Goal: Task Accomplishment & Management: Manage account settings

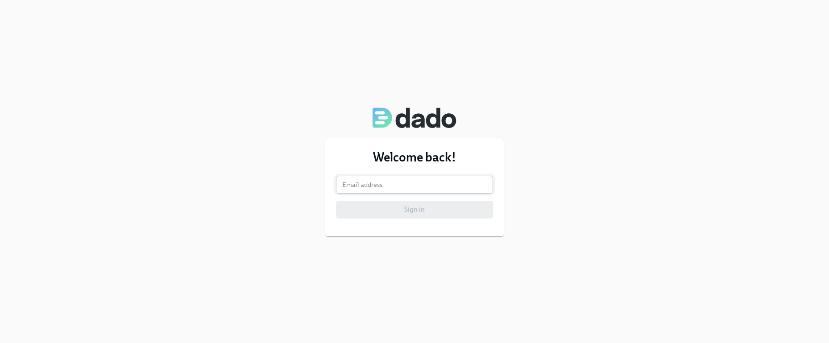
click at [410, 178] on input "email" at bounding box center [414, 185] width 157 height 18
click at [390, 182] on input "email" at bounding box center [414, 185] width 157 height 18
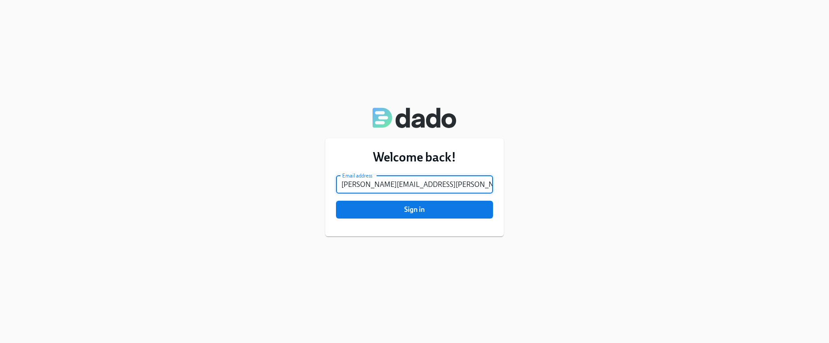
type input "jessica.barrett@charliehealth.com"
click at [336, 201] on button "Sign in" at bounding box center [414, 210] width 157 height 18
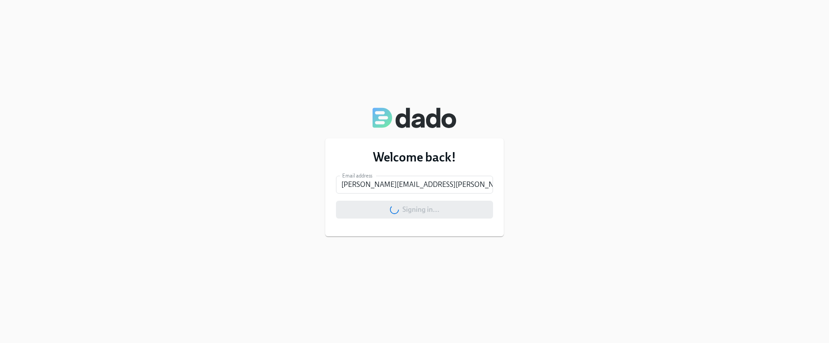
click at [516, 204] on div "Welcome back! Email address jessica.barrett@charliehealth.com Email address Sig…" at bounding box center [414, 171] width 829 height 343
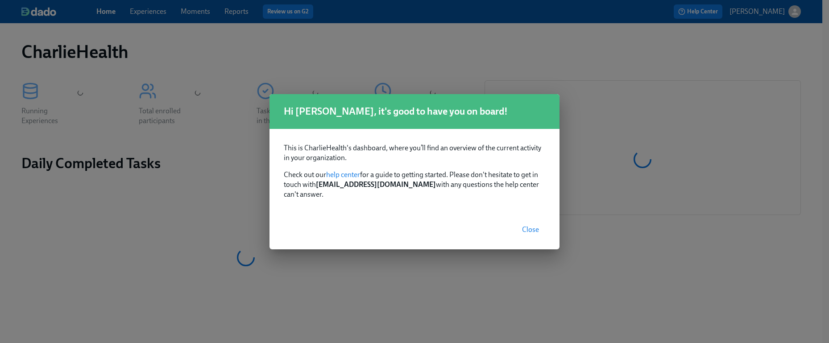
click at [530, 225] on span "Close" at bounding box center [530, 229] width 17 height 9
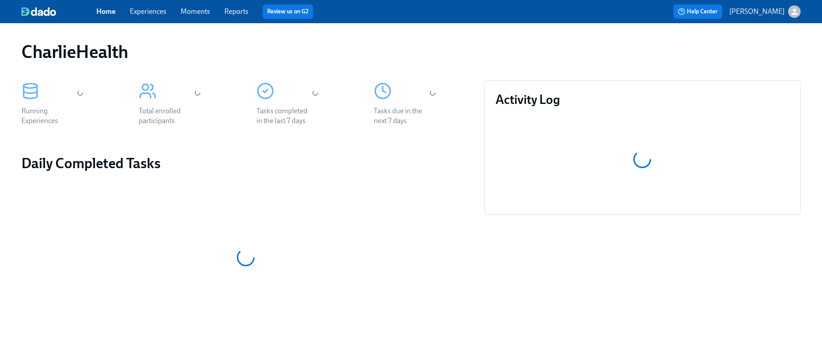
click at [146, 16] on span "Experiences" at bounding box center [148, 12] width 37 height 10
click at [143, 9] on link "Experiences" at bounding box center [148, 11] width 37 height 8
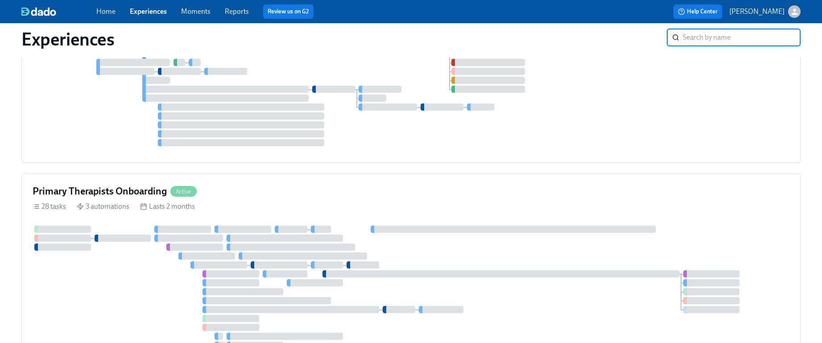
scroll to position [1153, 0]
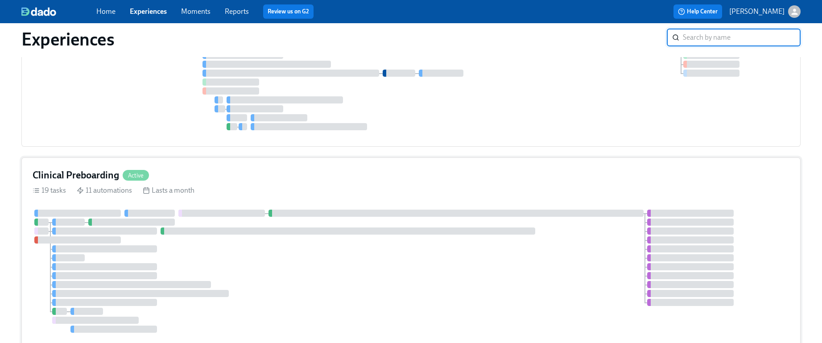
click at [399, 186] on div "19 tasks 11 automations Lasts a month" at bounding box center [411, 191] width 757 height 10
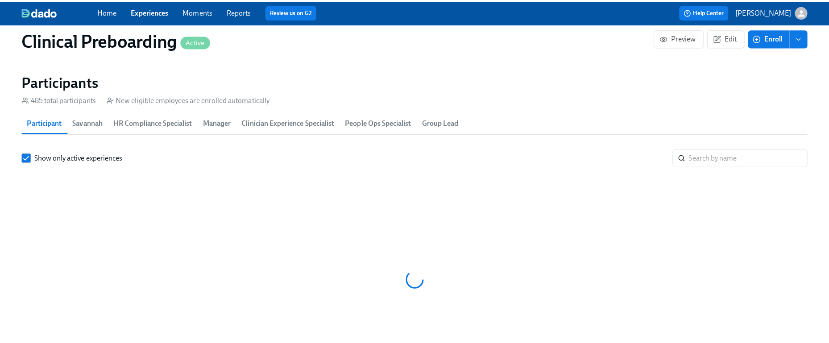
scroll to position [0, 10570]
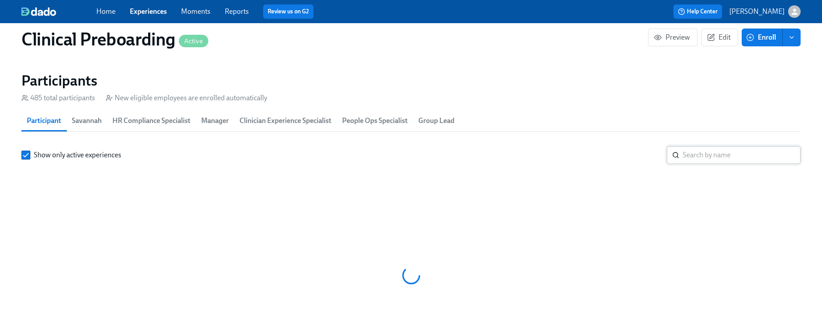
click at [700, 155] on input "search" at bounding box center [742, 155] width 118 height 18
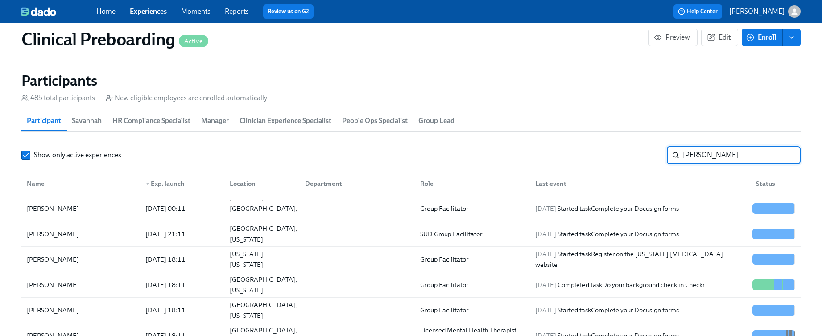
type input "sadie potter"
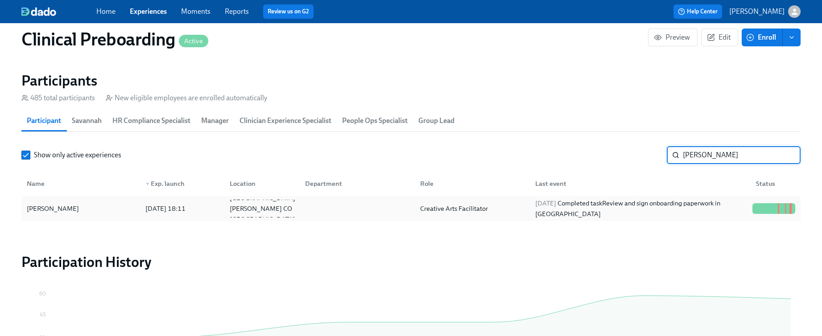
click at [55, 214] on div "Sadie Potter" at bounding box center [52, 208] width 59 height 11
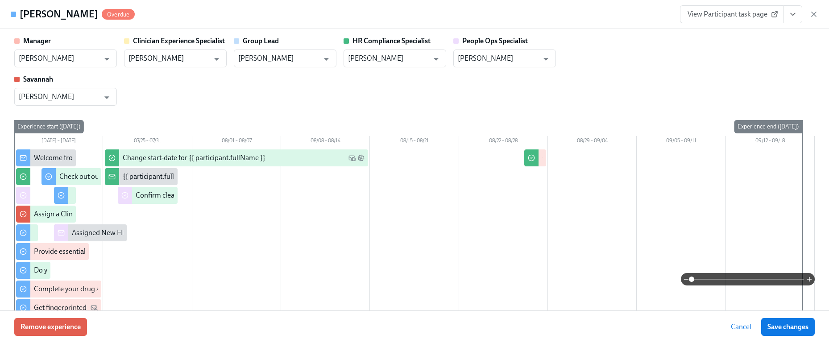
click at [793, 13] on icon "View task page" at bounding box center [792, 14] width 9 height 9
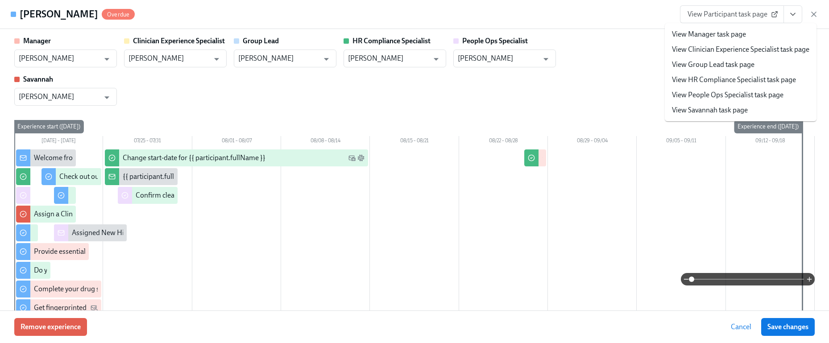
click at [750, 14] on span "View Participant task page" at bounding box center [732, 14] width 89 height 9
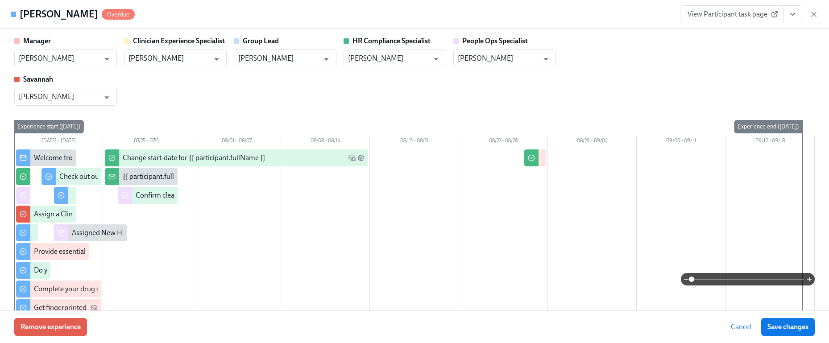
scroll to position [0, 11056]
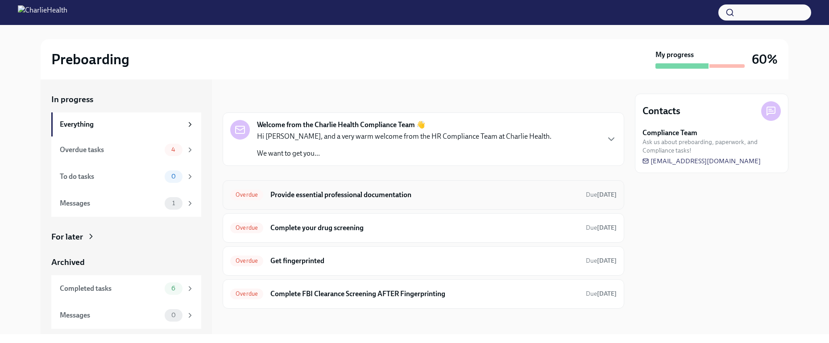
click at [455, 190] on h6 "Provide essential professional documentation" at bounding box center [424, 195] width 308 height 10
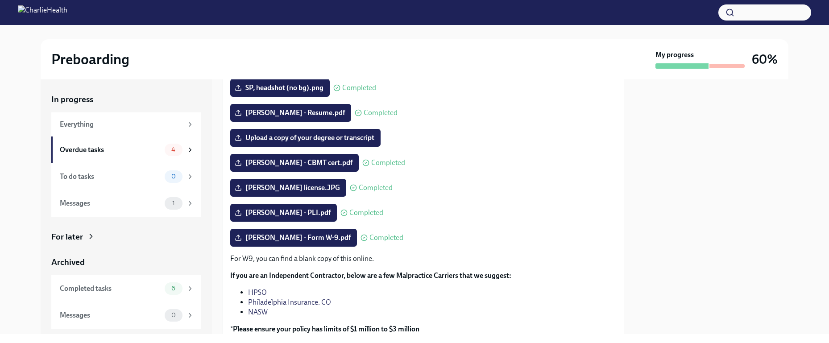
scroll to position [105, 0]
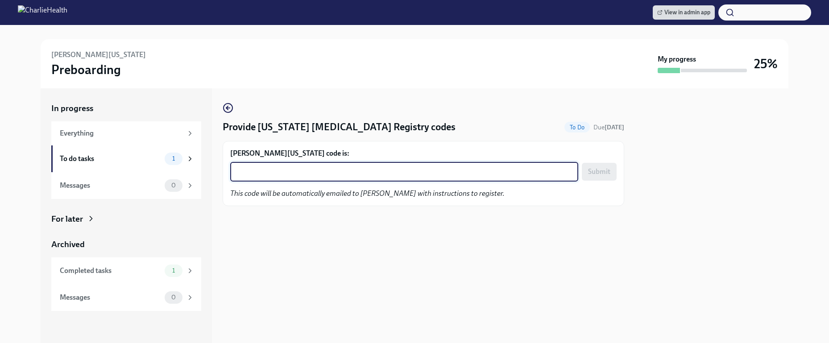
click at [338, 175] on textarea "[PERSON_NAME][US_STATE] code is:" at bounding box center [404, 171] width 337 height 11
paste textarea "H9OEDABTKP1G"
type textarea "H9OEDABTKP1G"
click at [595, 165] on button "Submit" at bounding box center [599, 172] width 35 height 18
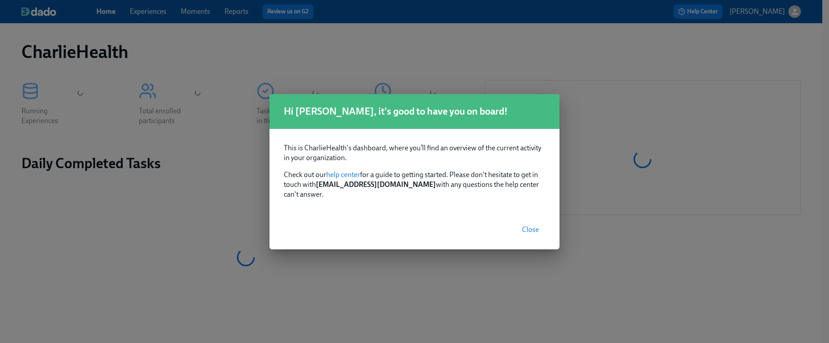
click at [525, 225] on span "Close" at bounding box center [530, 229] width 17 height 9
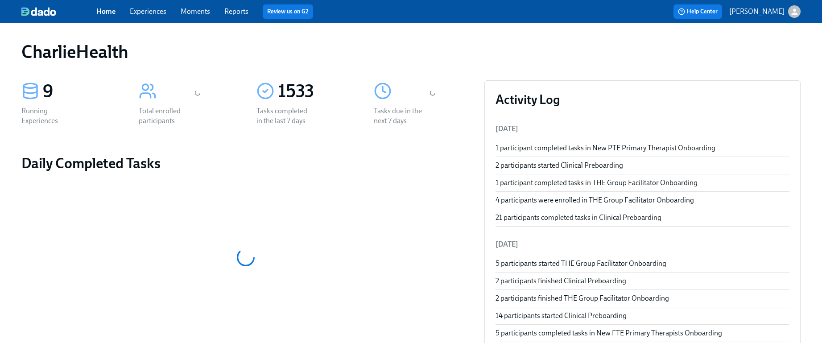
click at [150, 12] on link "Experiences" at bounding box center [148, 11] width 37 height 8
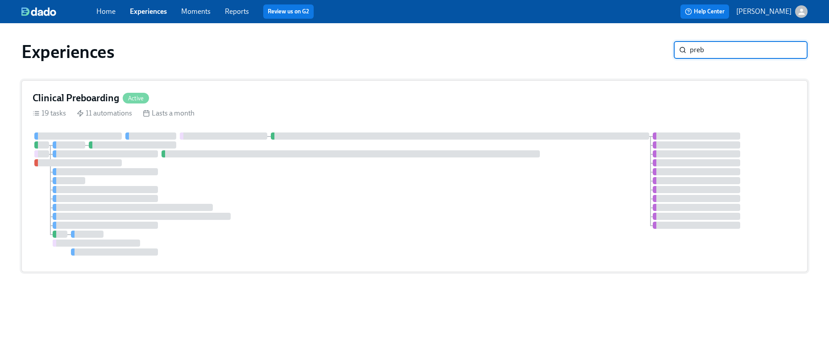
type input "preb"
click at [249, 84] on div "Clinical Preboarding Active 19 tasks 11 automations Lasts a month" at bounding box center [414, 176] width 786 height 192
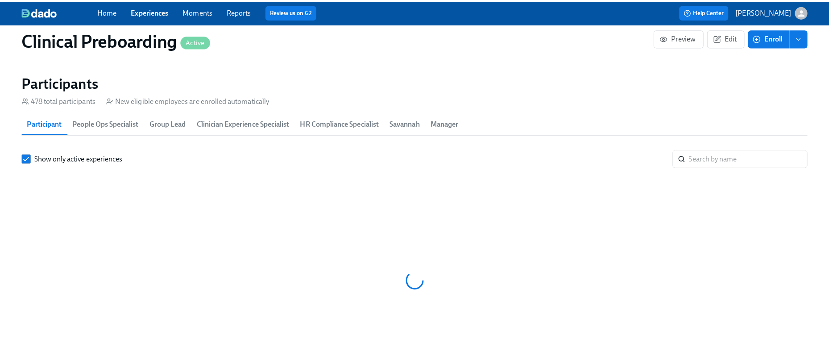
scroll to position [0, 10570]
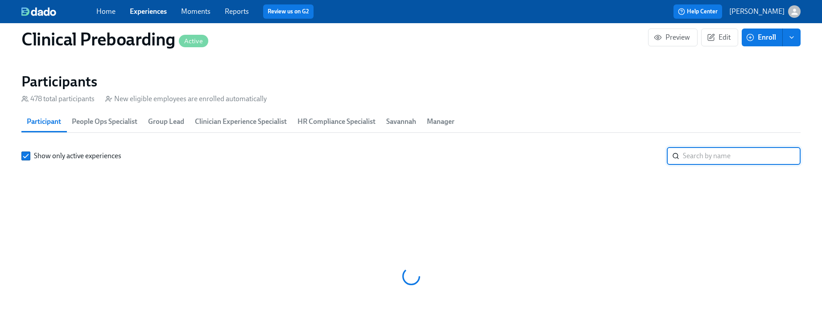
click at [696, 155] on input "search" at bounding box center [742, 156] width 118 height 18
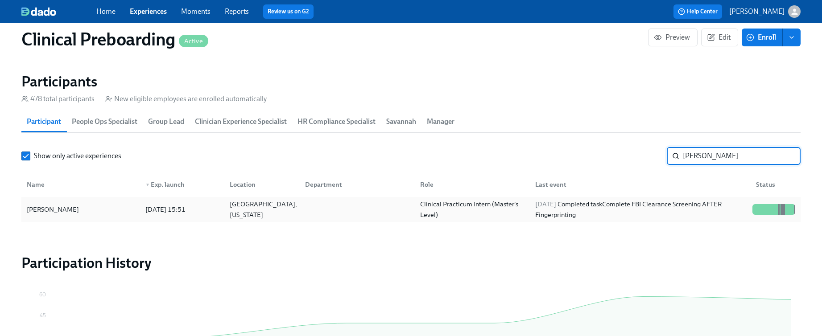
click at [91, 205] on div "Maurine Obi" at bounding box center [80, 210] width 115 height 18
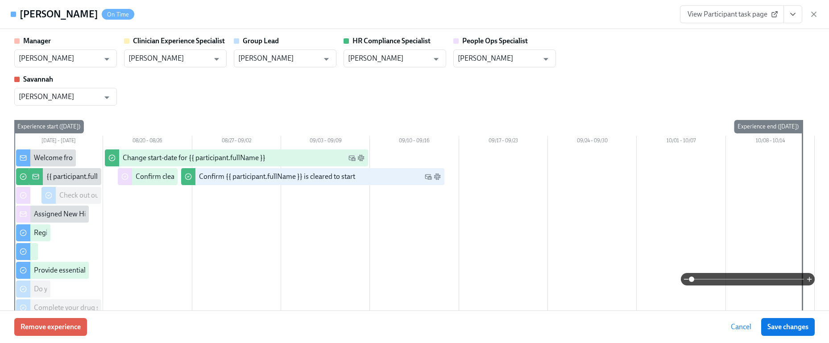
click at [799, 16] on button "View task page" at bounding box center [792, 14] width 19 height 18
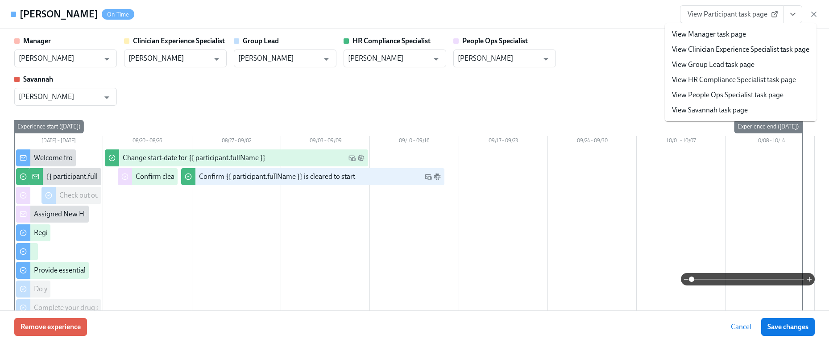
click at [733, 79] on link "View HR Compliance Specialist task page" at bounding box center [734, 80] width 124 height 10
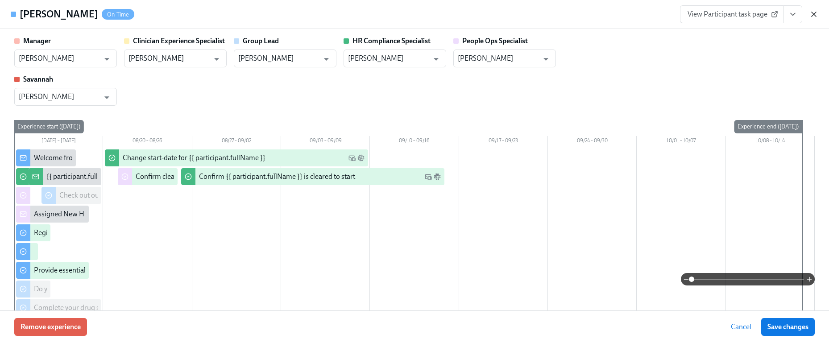
click at [814, 18] on icon "button" at bounding box center [813, 14] width 9 height 9
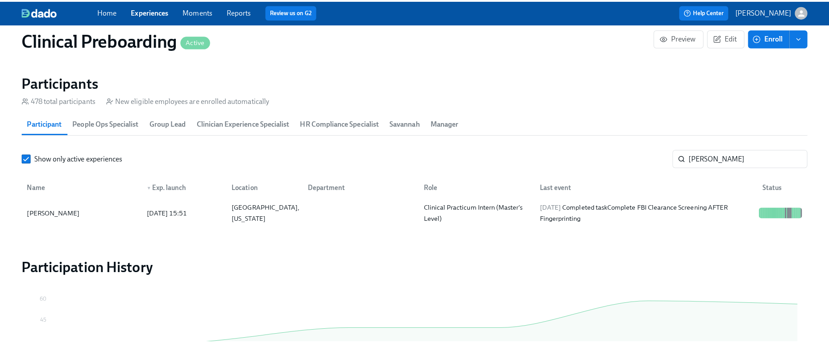
scroll to position [0, 11049]
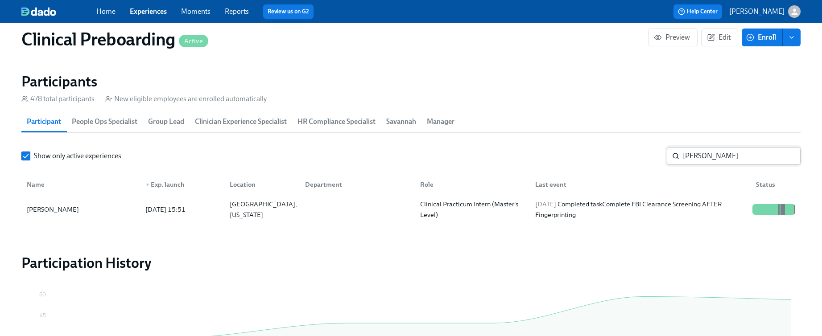
click at [699, 162] on input "maurine" at bounding box center [742, 156] width 118 height 18
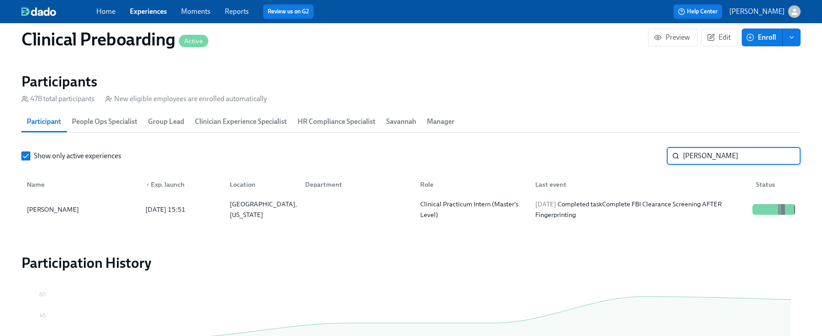
click at [699, 162] on input "maurine" at bounding box center [742, 156] width 118 height 18
click at [98, 206] on div "Deidra Ellison-Gonzalez" at bounding box center [80, 210] width 115 height 18
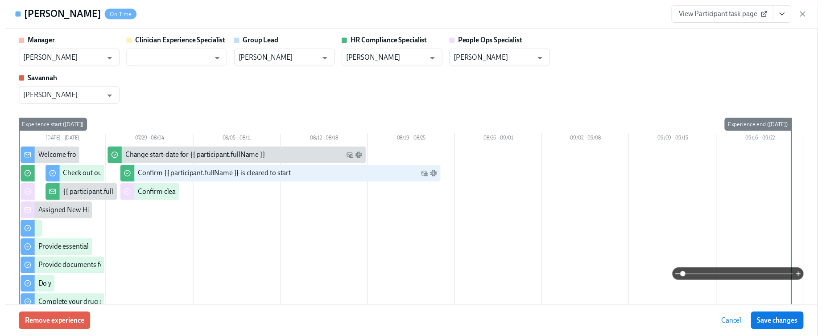
scroll to position [0, 11056]
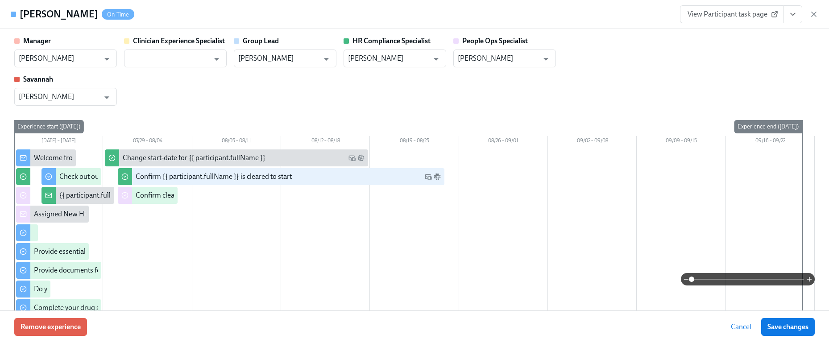
click at [794, 19] on button "View task page" at bounding box center [792, 14] width 19 height 18
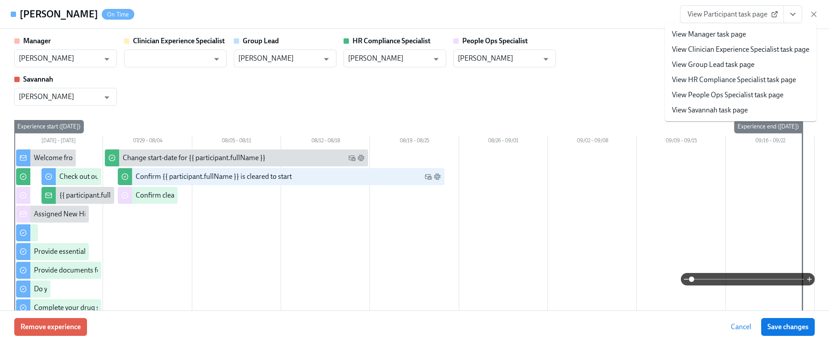
click at [720, 77] on link "View HR Compliance Specialist task page" at bounding box center [734, 80] width 124 height 10
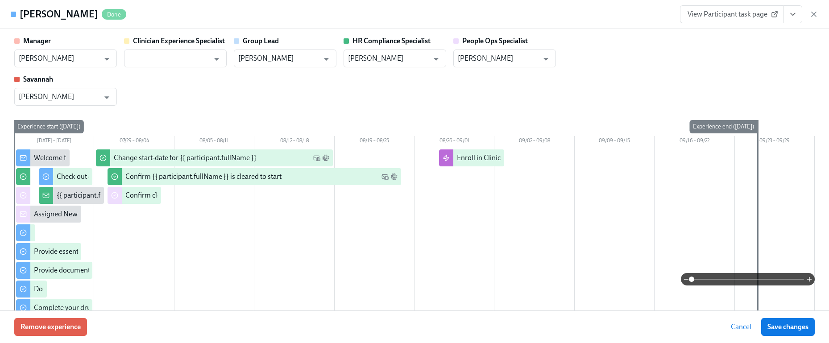
click at [816, 15] on icon "button" at bounding box center [813, 14] width 9 height 9
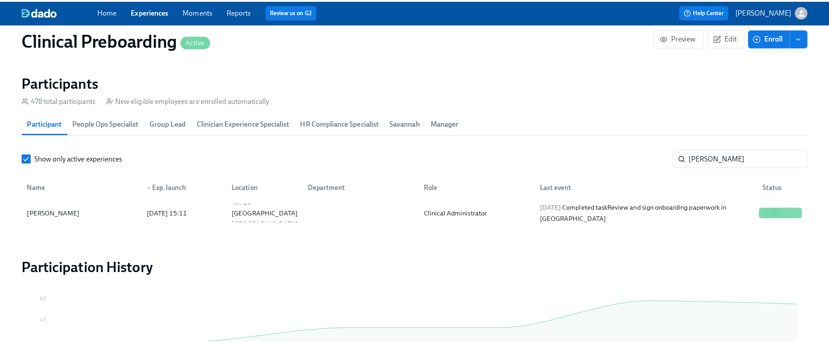
scroll to position [0, 11049]
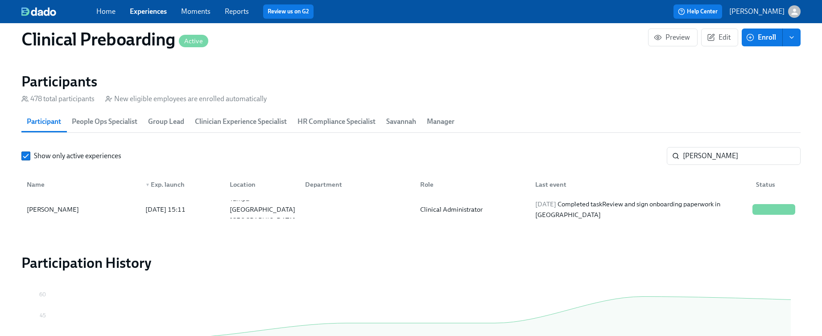
click at [813, 15] on div "Home Experiences Moments Reports Review us on G2 Help Center Jessica Barrett" at bounding box center [411, 11] width 822 height 23
click at [699, 151] on input "deidra" at bounding box center [742, 156] width 118 height 18
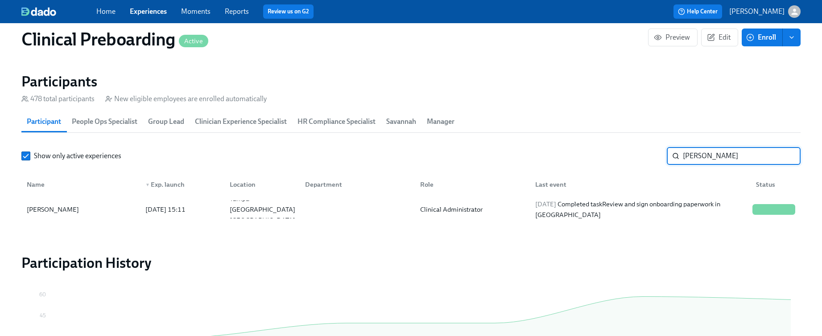
click at [699, 151] on input "deidra" at bounding box center [742, 156] width 118 height 18
click at [57, 220] on div "Sierra McClain 2025/07/30 12:11 Butte MT US Creative Arts Therapist 2025/08/25 …" at bounding box center [410, 209] width 779 height 25
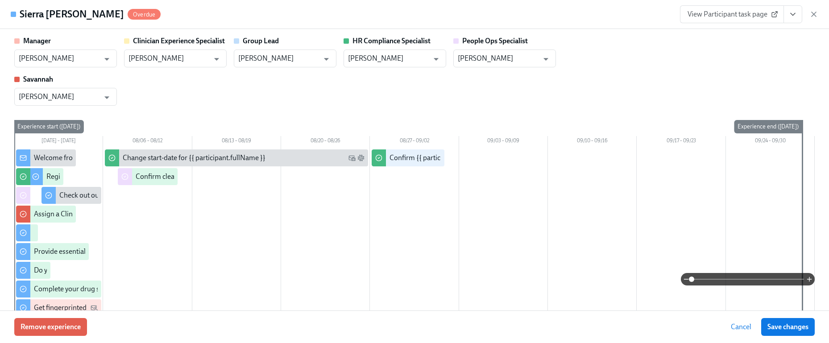
click at [785, 15] on button "View task page" at bounding box center [792, 14] width 19 height 18
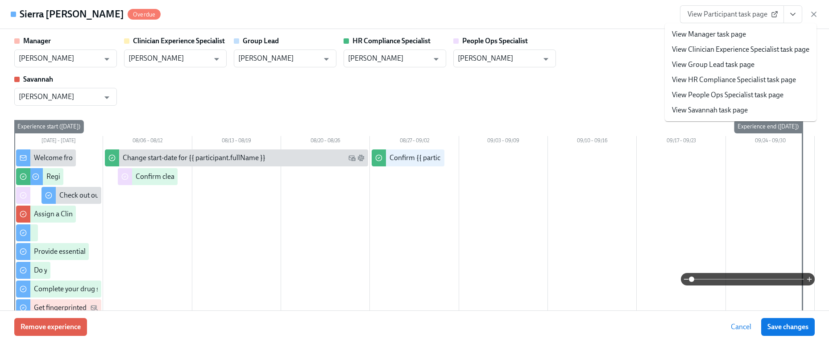
click at [724, 79] on link "View HR Compliance Specialist task page" at bounding box center [734, 80] width 124 height 10
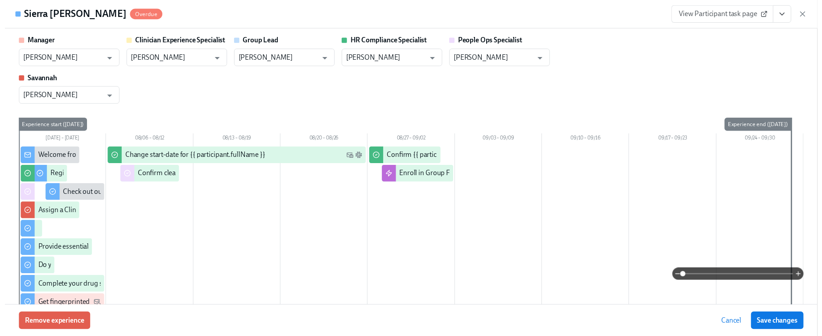
scroll to position [0, 11056]
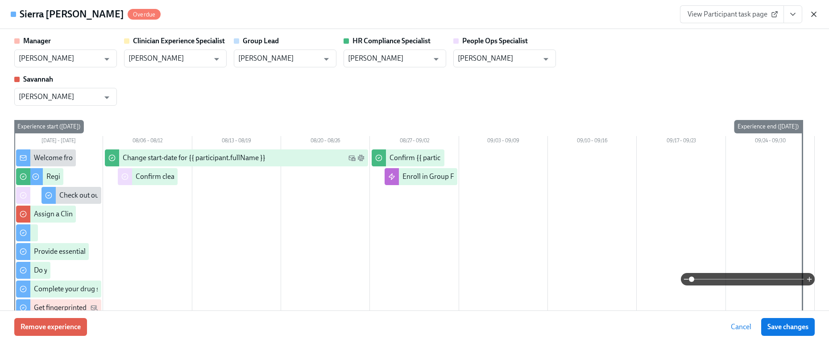
click at [814, 12] on icon "button" at bounding box center [813, 14] width 9 height 9
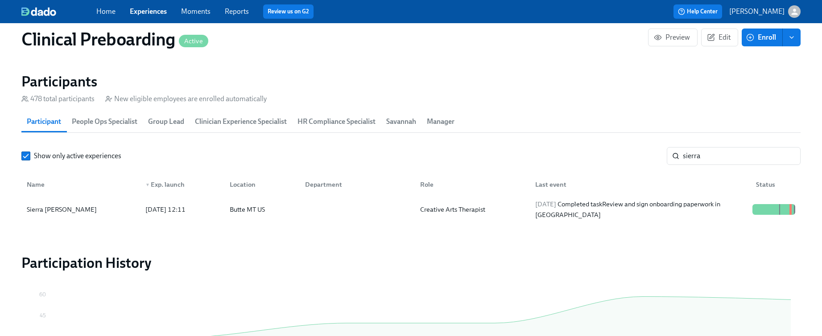
scroll to position [0, 11049]
click at [719, 160] on input "sierra" at bounding box center [742, 156] width 118 height 18
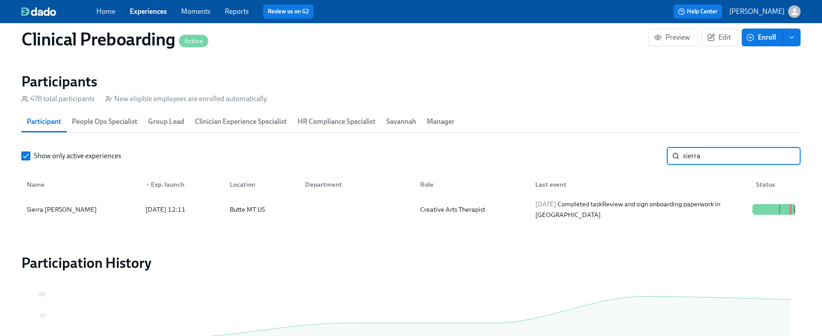
click at [719, 160] on input "sierra" at bounding box center [742, 156] width 118 height 18
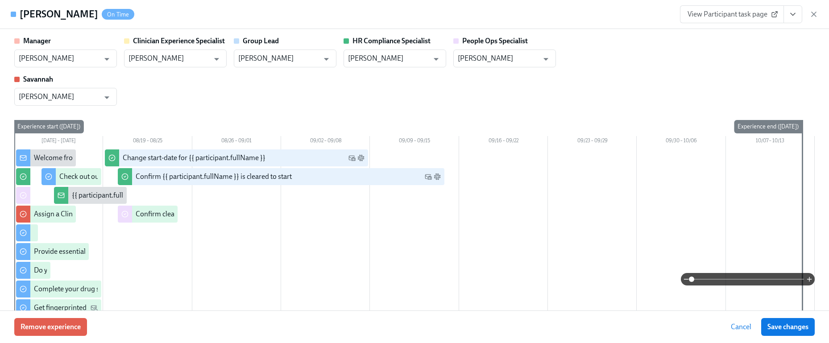
click at [791, 17] on icon "View task page" at bounding box center [792, 14] width 9 height 9
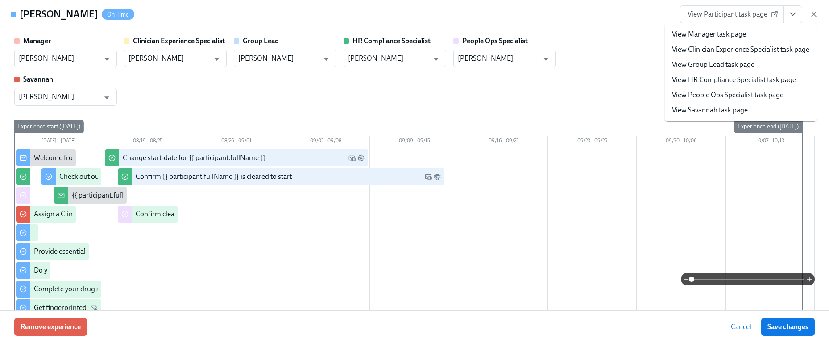
click at [721, 81] on link "View HR Compliance Specialist task page" at bounding box center [734, 80] width 124 height 10
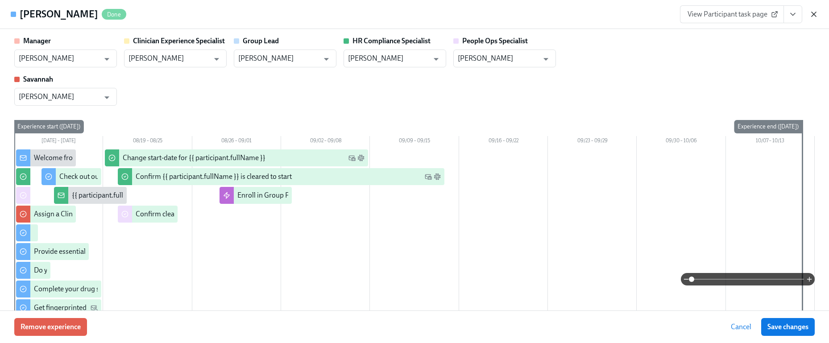
click at [812, 17] on icon "button" at bounding box center [813, 14] width 9 height 9
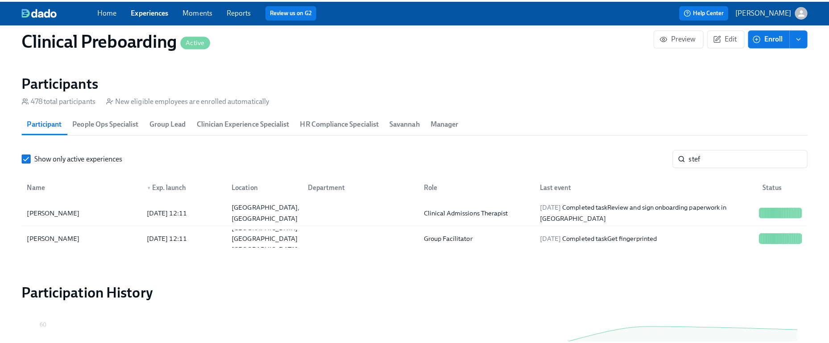
scroll to position [0, 11049]
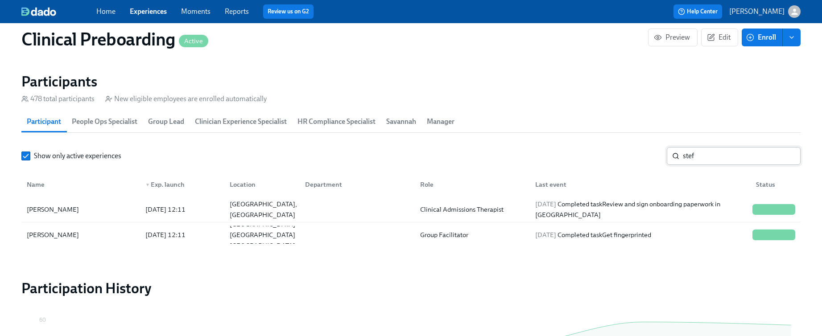
click at [714, 158] on input "stef" at bounding box center [742, 156] width 118 height 18
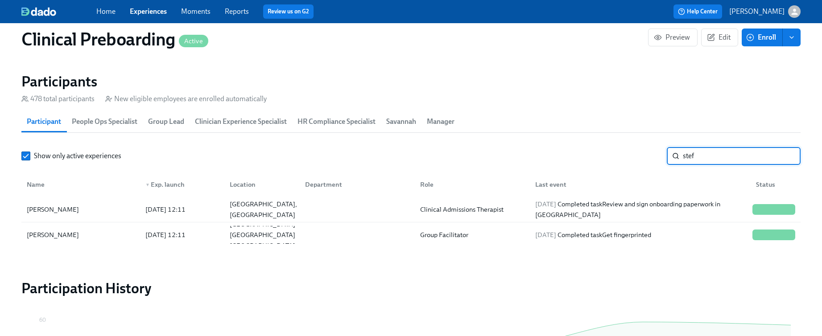
click at [714, 158] on input "stef" at bounding box center [742, 156] width 118 height 18
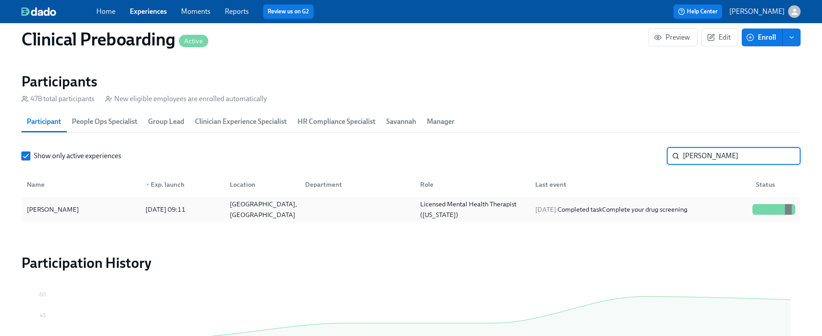
click at [61, 209] on div "Michael Robertson" at bounding box center [52, 209] width 59 height 11
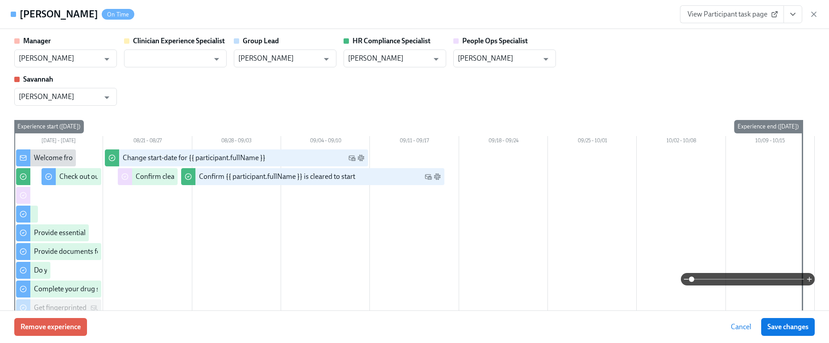
click at [797, 15] on icon "View task page" at bounding box center [792, 14] width 9 height 9
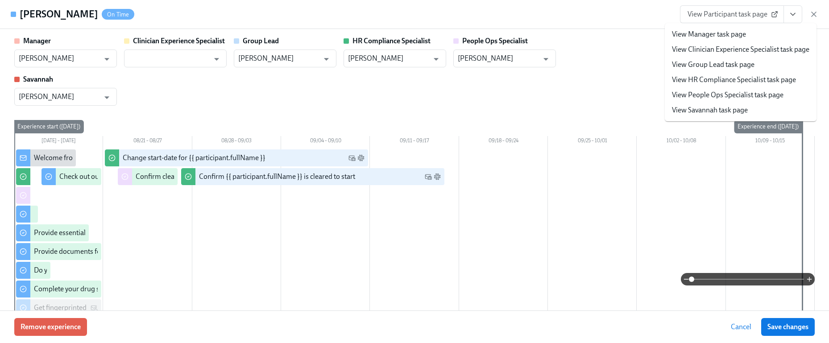
click at [737, 79] on link "View HR Compliance Specialist task page" at bounding box center [734, 80] width 124 height 10
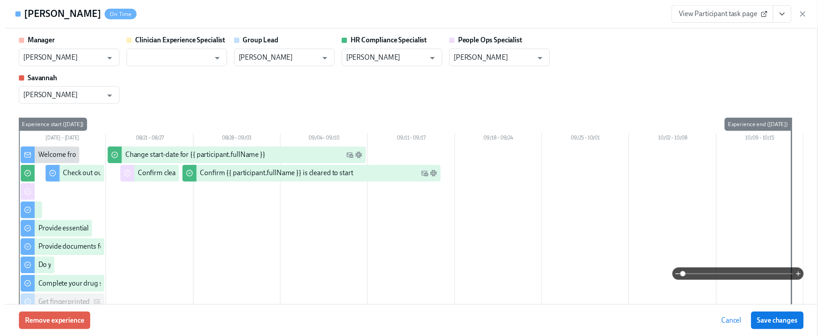
scroll to position [0, 11056]
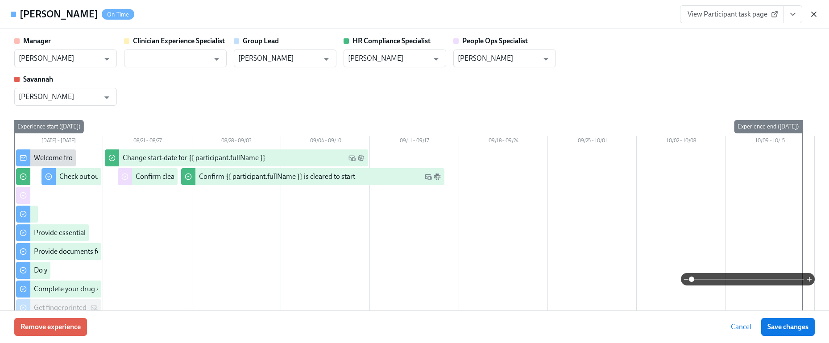
click at [810, 18] on icon "button" at bounding box center [813, 14] width 9 height 9
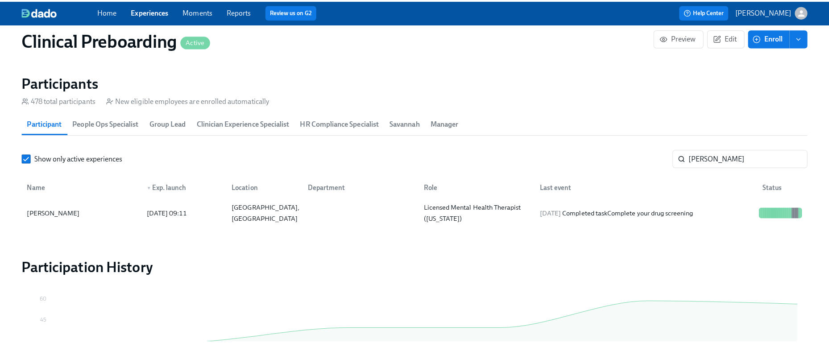
scroll to position [0, 11049]
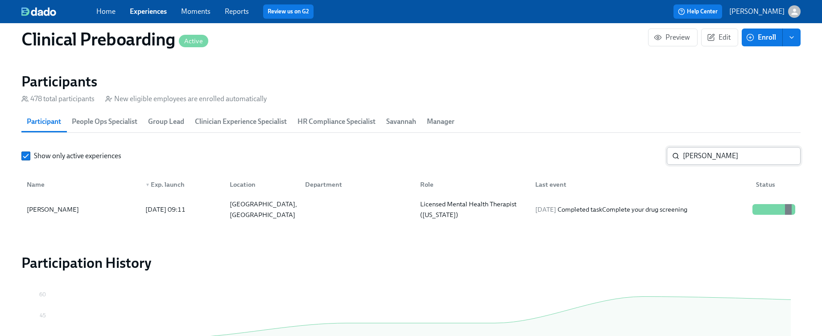
click at [708, 163] on input "michael ro" at bounding box center [742, 156] width 118 height 18
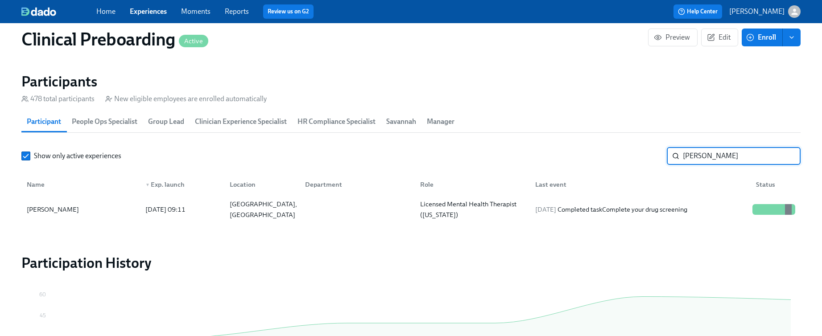
click at [708, 163] on input "michael ro" at bounding box center [742, 156] width 118 height 18
paste input "-Emily Knott"
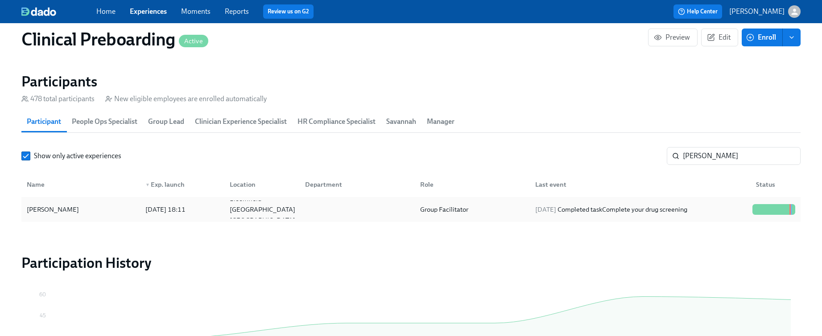
click at [74, 211] on div "Emily Knott" at bounding box center [80, 210] width 115 height 18
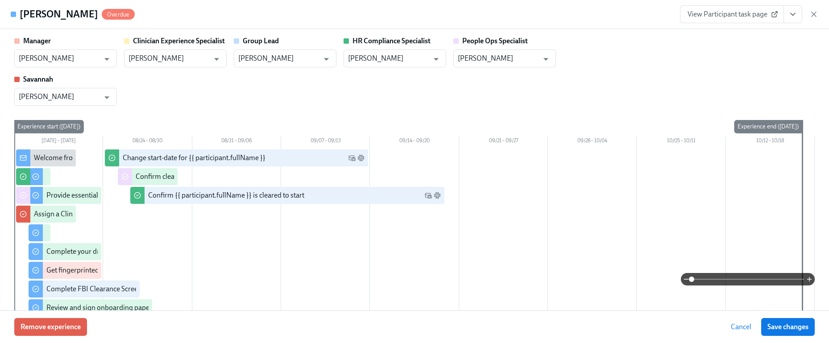
click at [795, 13] on icon "View task page" at bounding box center [792, 14] width 9 height 9
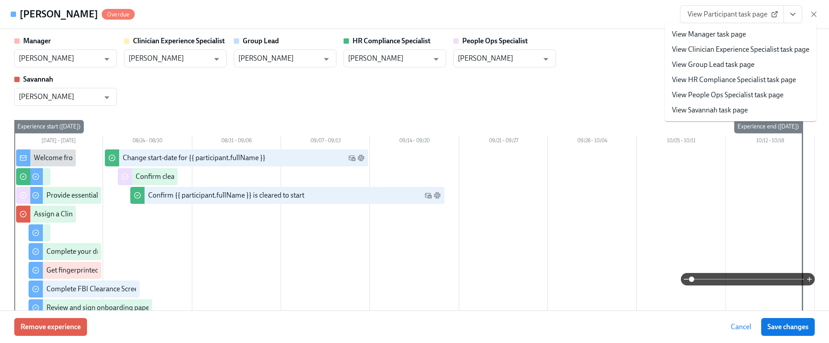
click at [736, 80] on link "View HR Compliance Specialist task page" at bounding box center [734, 80] width 124 height 10
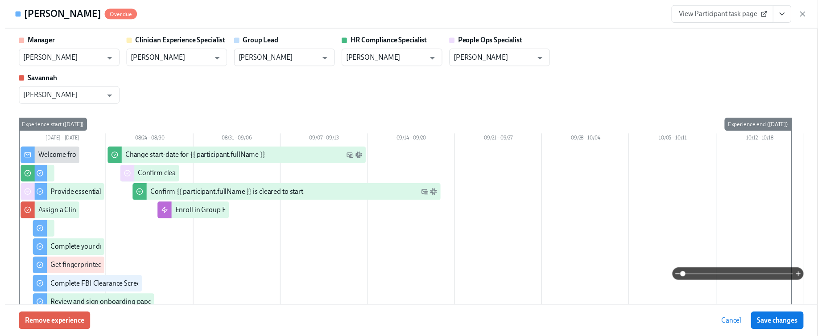
scroll to position [0, 11056]
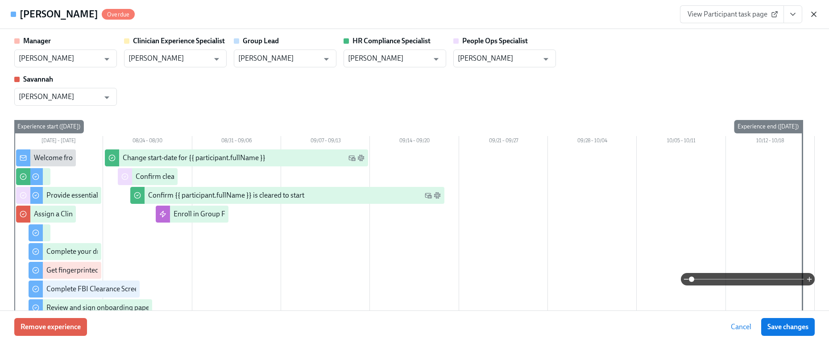
click at [812, 16] on icon "button" at bounding box center [813, 14] width 9 height 9
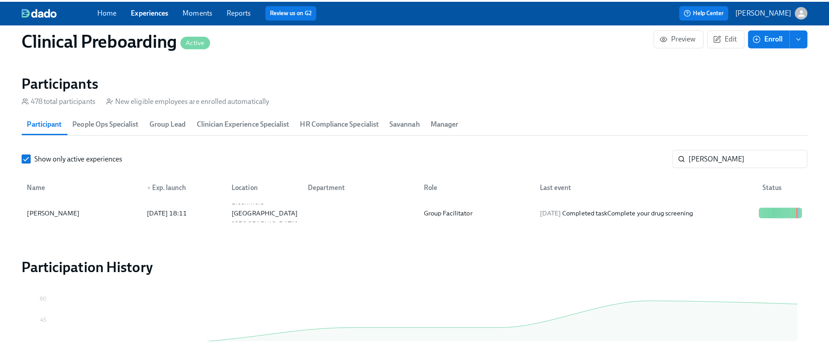
scroll to position [0, 11049]
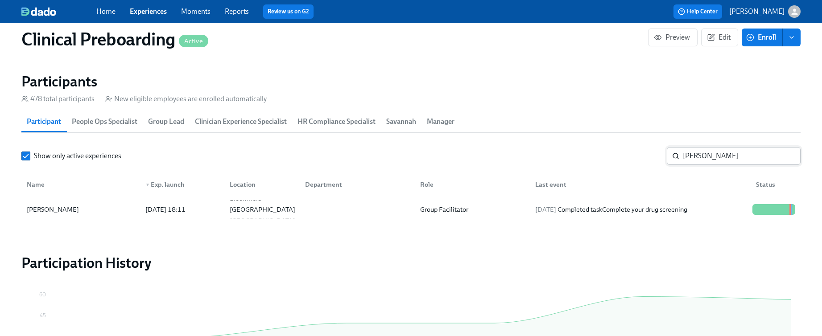
click at [705, 152] on input "Emily Knott" at bounding box center [742, 156] width 118 height 18
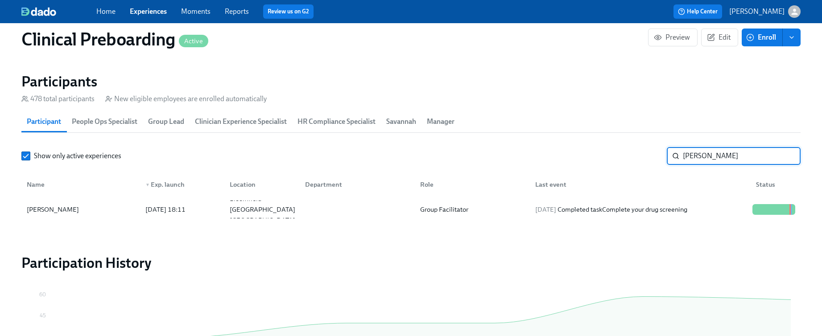
click at [705, 152] on input "Emily Knott" at bounding box center [742, 156] width 118 height 18
paste input "-Aspen Perkins"
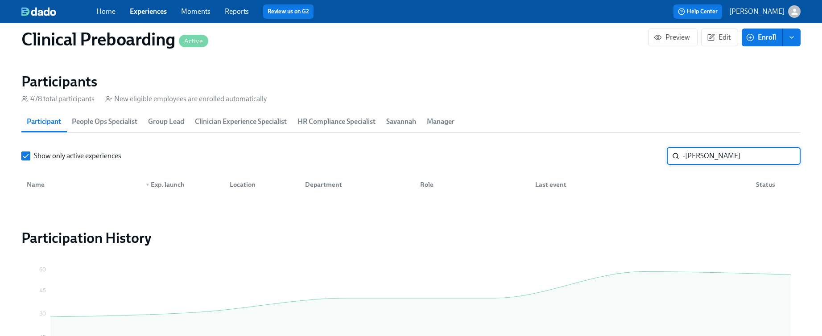
click at [688, 158] on input "-Aspen Perkins" at bounding box center [742, 156] width 118 height 18
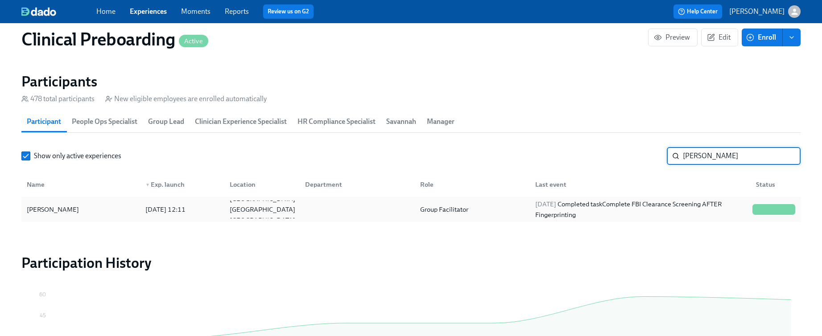
click at [80, 222] on div "Aspen Perkins 2025/08/15 12:11 San Marcos TX US Group Facilitator 2025/08/18 Co…" at bounding box center [410, 209] width 779 height 25
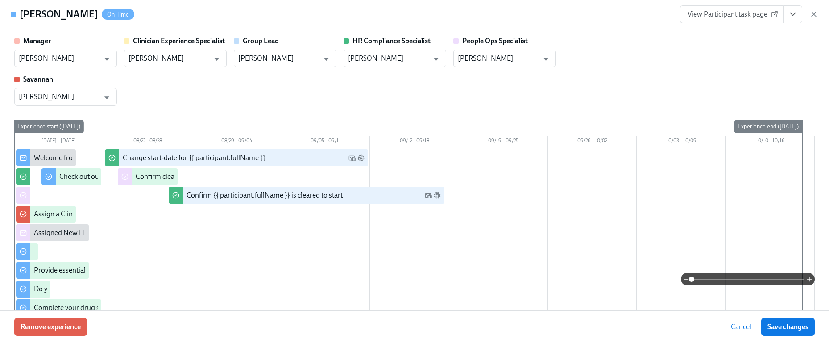
click at [792, 17] on icon "View task page" at bounding box center [792, 14] width 9 height 9
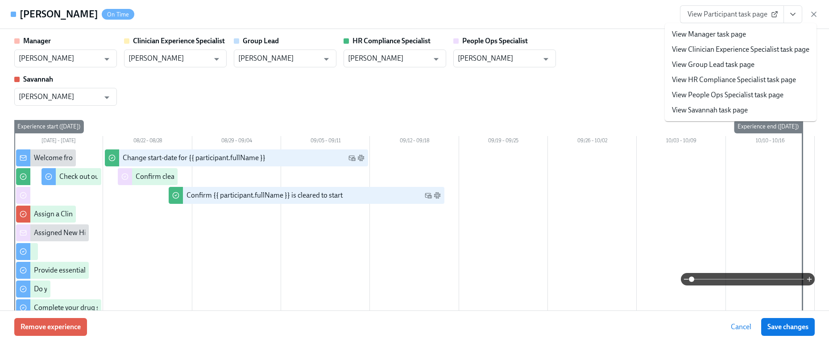
click at [729, 79] on link "View HR Compliance Specialist task page" at bounding box center [734, 80] width 124 height 10
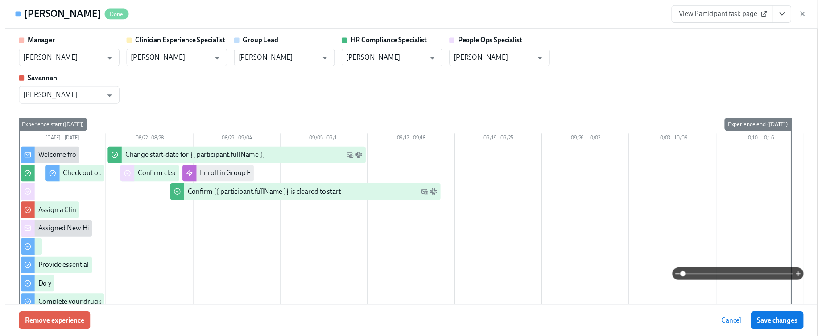
scroll to position [0, 11056]
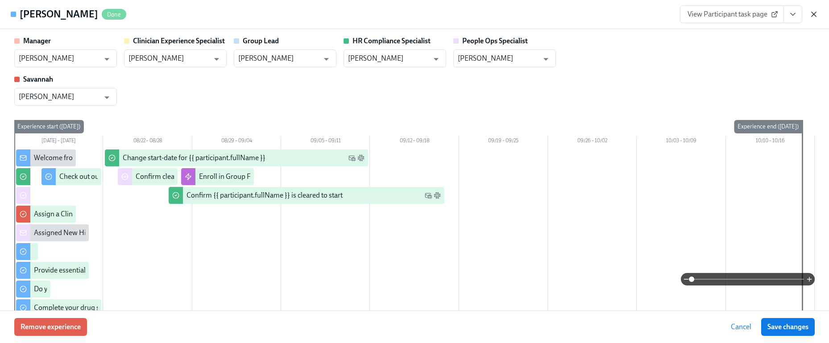
click at [812, 14] on icon "button" at bounding box center [813, 14] width 9 height 9
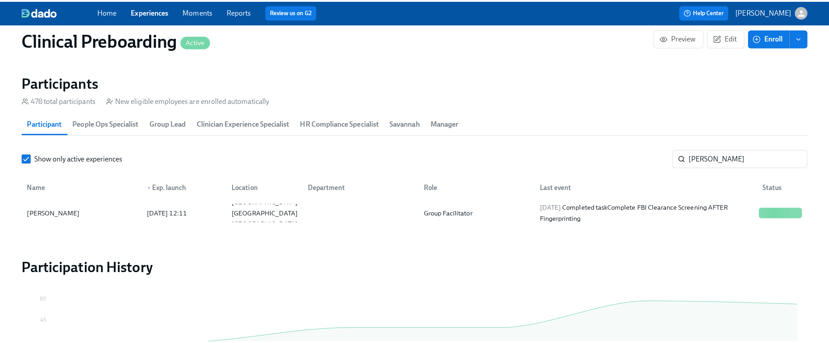
scroll to position [0, 11049]
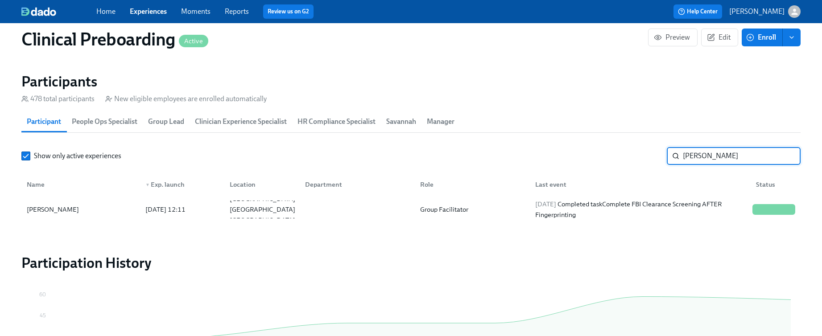
click at [700, 156] on input "Aspen Perkins" at bounding box center [742, 156] width 118 height 18
paste input "-Leigh Slater"
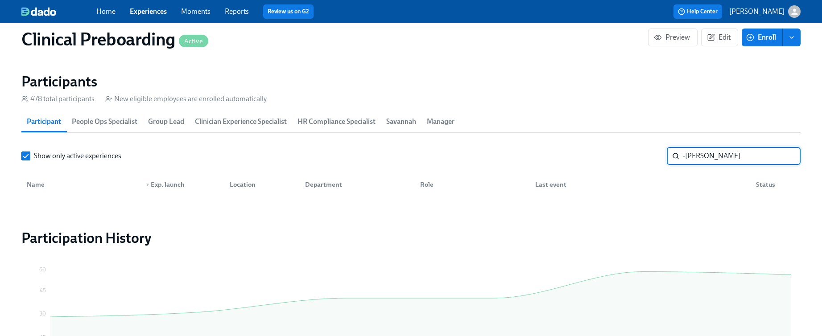
click at [686, 156] on input "-Leigh Slater" at bounding box center [742, 156] width 118 height 18
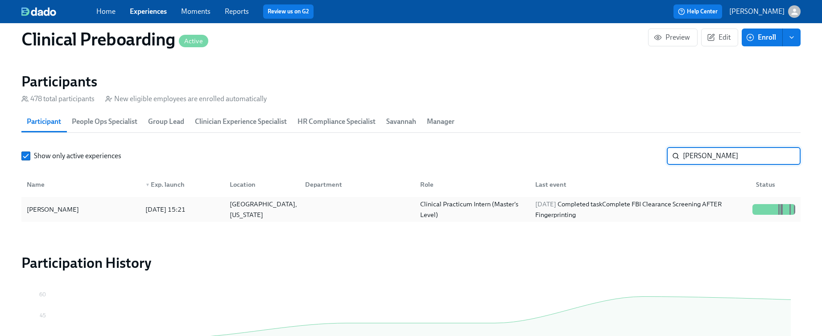
click at [120, 206] on div "Leigh Slater" at bounding box center [80, 210] width 115 height 18
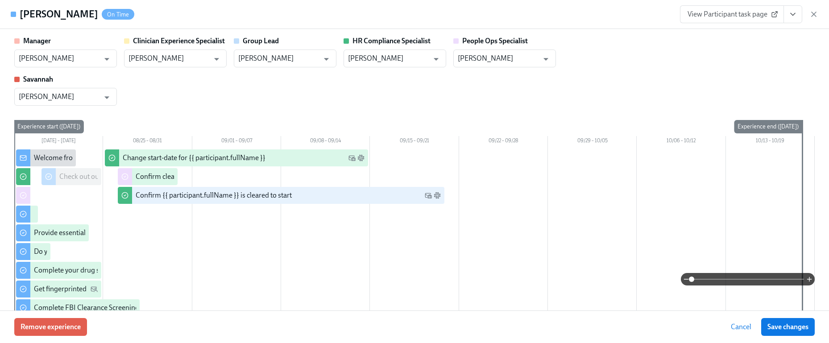
click at [798, 12] on button "View task page" at bounding box center [792, 14] width 19 height 18
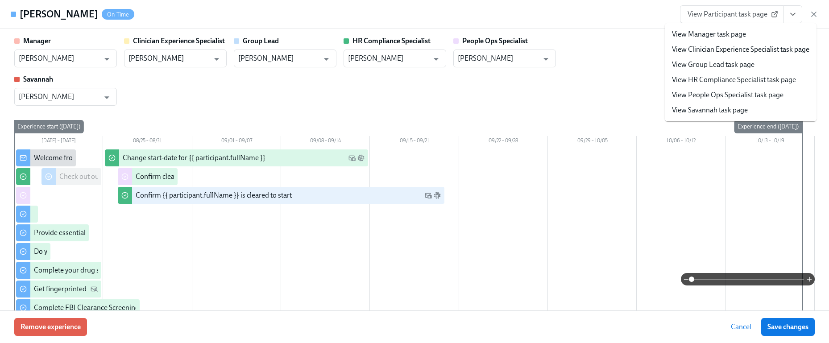
click at [737, 77] on link "View HR Compliance Specialist task page" at bounding box center [734, 80] width 124 height 10
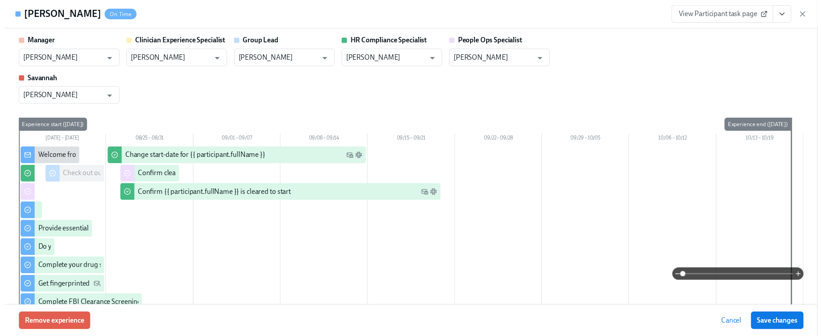
scroll to position [0, 11056]
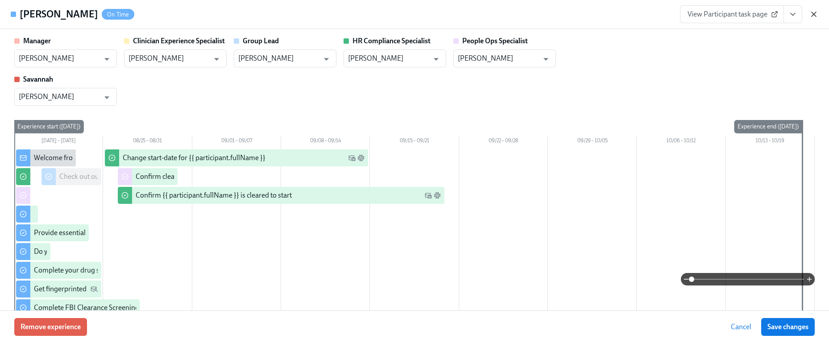
click at [812, 12] on icon "button" at bounding box center [813, 14] width 9 height 9
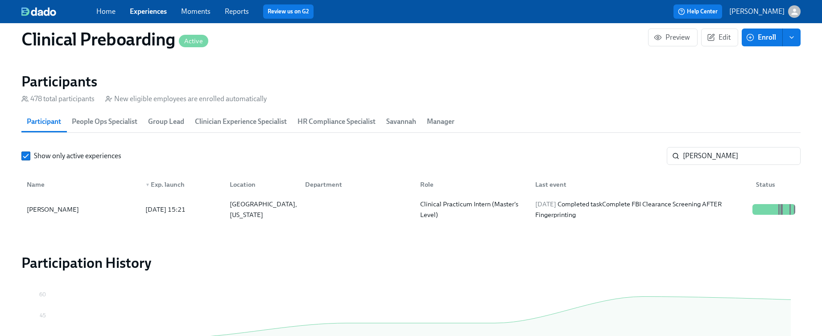
scroll to position [0, 11049]
click at [724, 158] on input "Leigh Slater" at bounding box center [742, 156] width 118 height 18
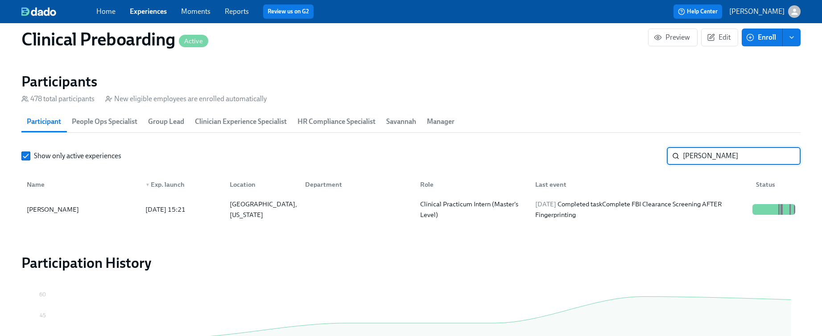
click at [724, 158] on input "Leigh Slater" at bounding box center [742, 156] width 118 height 18
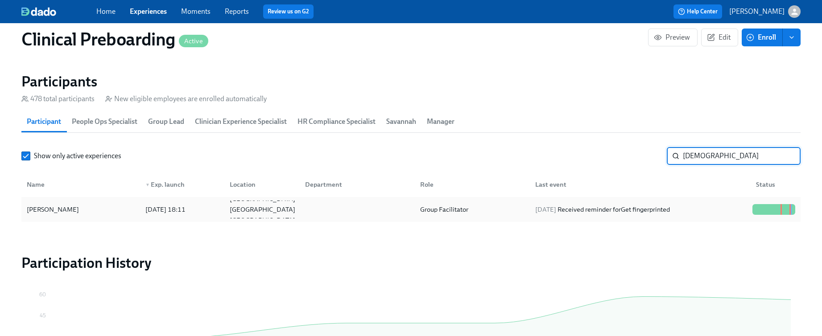
click at [92, 211] on div "Sunni Hyde" at bounding box center [80, 210] width 115 height 18
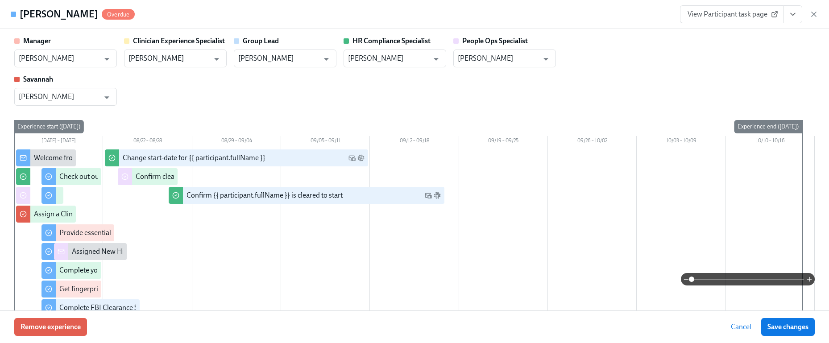
click at [797, 19] on button "View task page" at bounding box center [792, 14] width 19 height 18
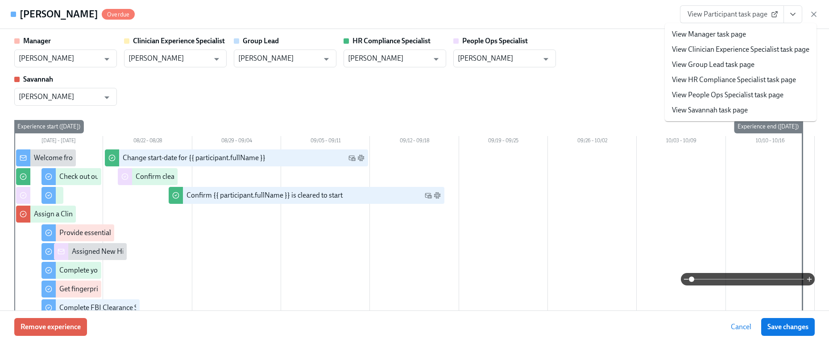
click at [732, 79] on link "View HR Compliance Specialist task page" at bounding box center [734, 80] width 124 height 10
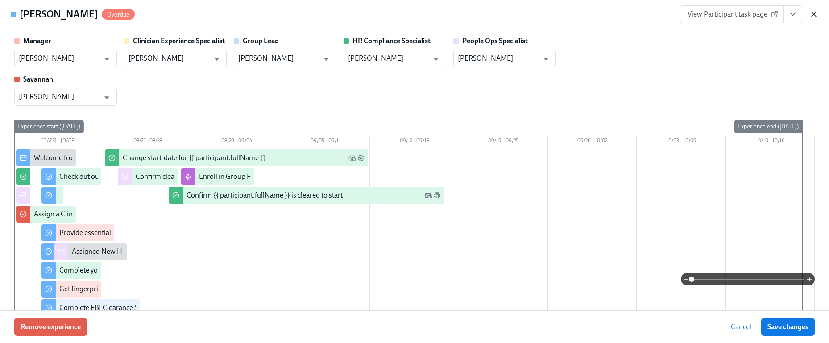
click at [814, 12] on icon "button" at bounding box center [813, 14] width 9 height 9
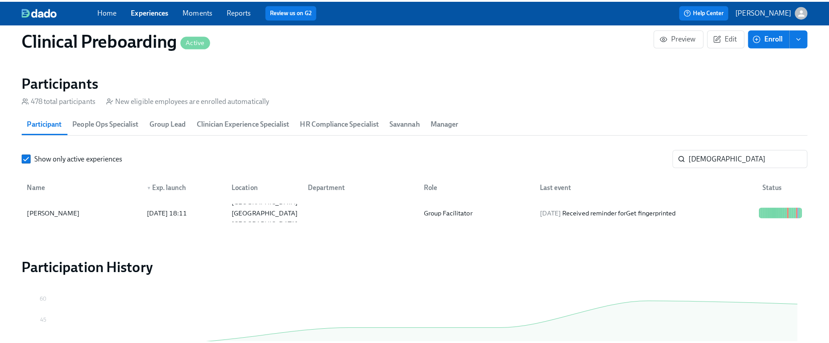
scroll to position [0, 11049]
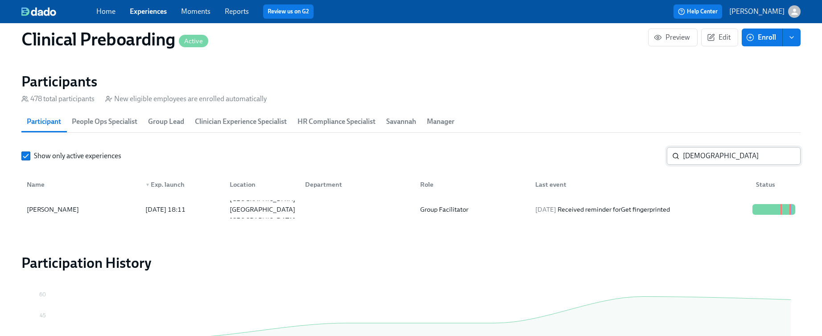
click at [704, 159] on input "sunni" at bounding box center [742, 156] width 118 height 18
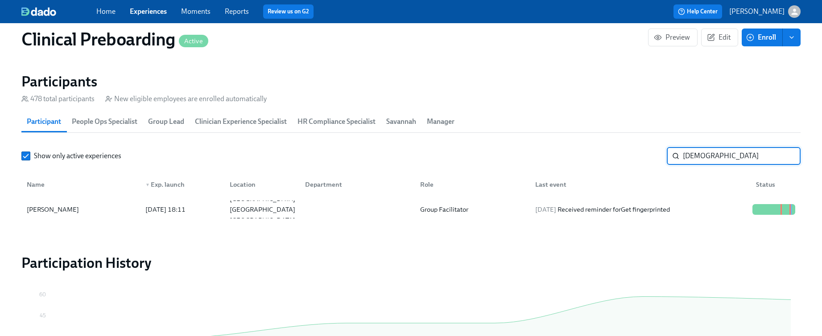
click at [704, 159] on input "sunni" at bounding box center [742, 156] width 118 height 18
paste input "-Catherine Briggs"
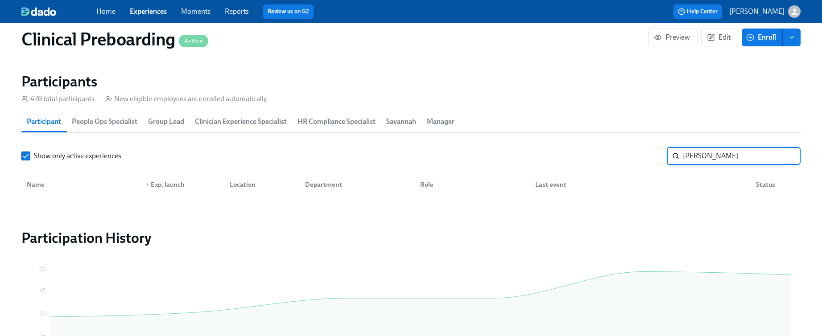
click at [688, 159] on input "ine Briggs" at bounding box center [742, 156] width 118 height 18
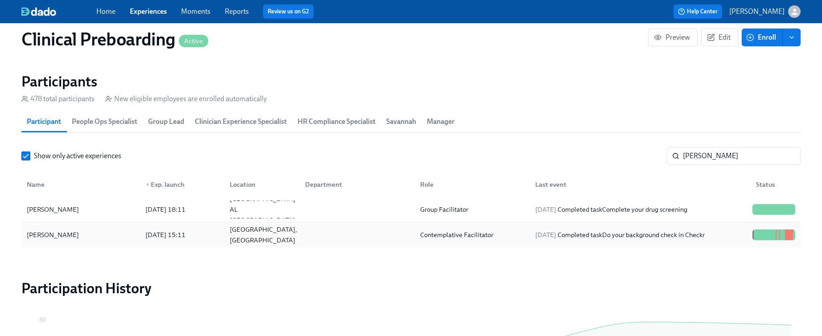
click at [67, 244] on div "Katie A. Briggs 2025/07/18 15:11 Philadelphia, PA Contemplative Facilitator 202…" at bounding box center [410, 235] width 779 height 25
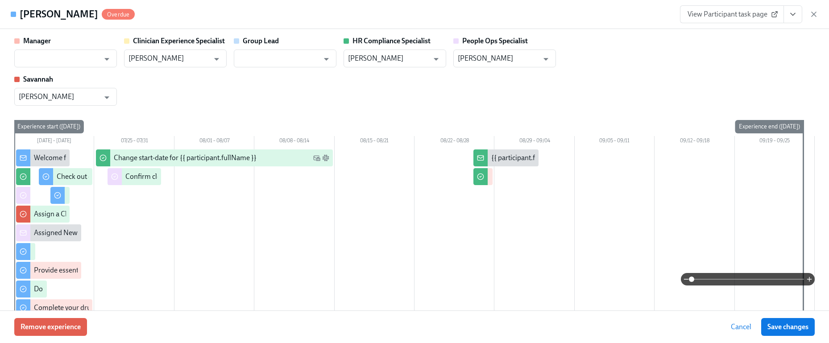
click at [796, 10] on icon "View task page" at bounding box center [792, 14] width 9 height 9
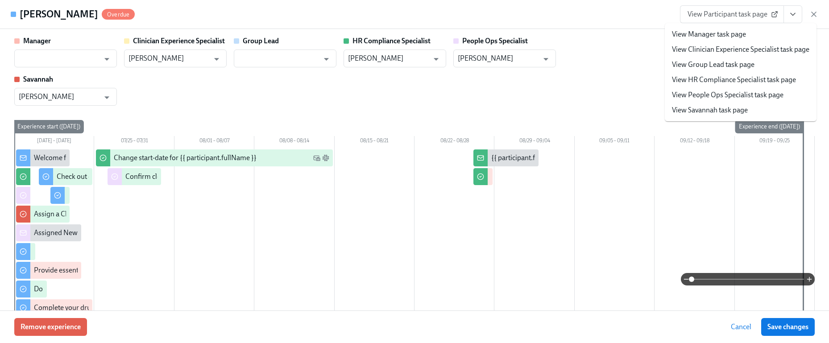
click at [762, 81] on link "View HR Compliance Specialist task page" at bounding box center [734, 80] width 124 height 10
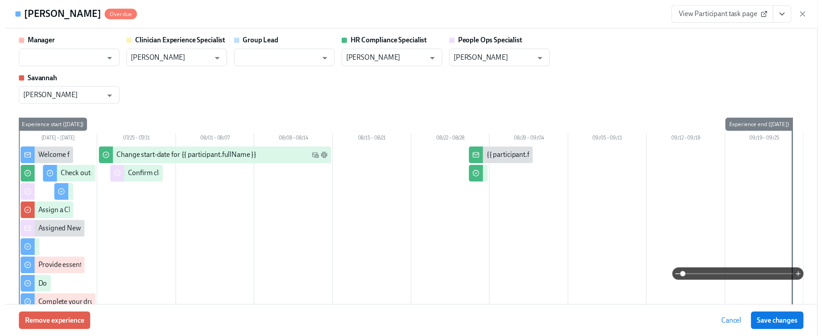
scroll to position [0, 11056]
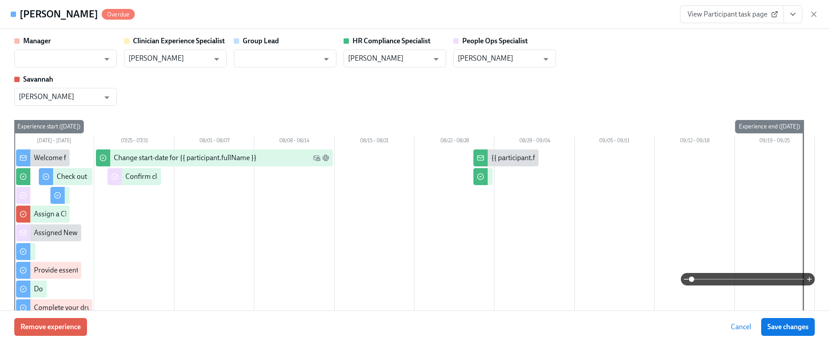
click at [817, 8] on div "View Participant task page" at bounding box center [749, 14] width 138 height 18
click at [816, 13] on icon "button" at bounding box center [813, 14] width 9 height 9
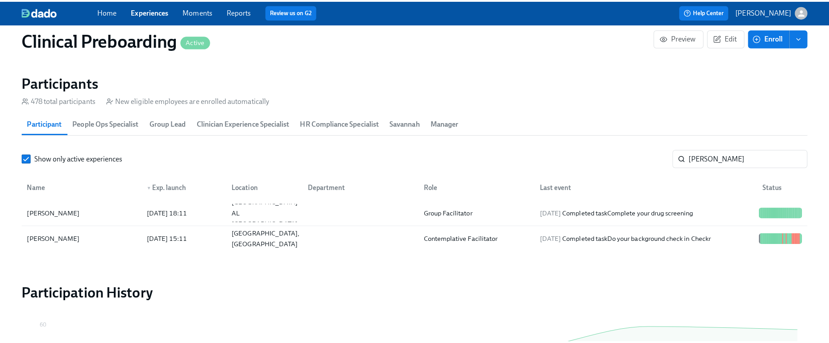
scroll to position [0, 11049]
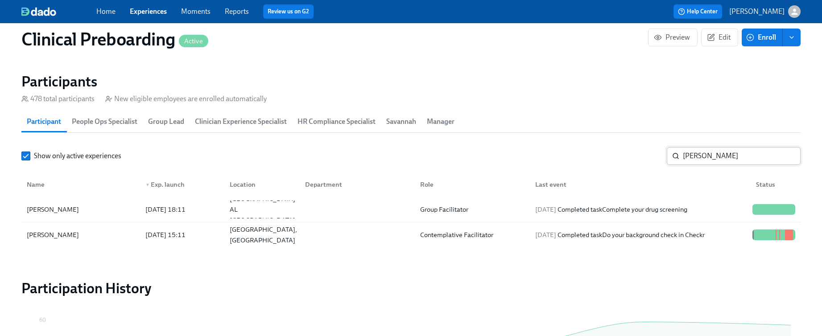
click at [730, 155] on input "Briggs" at bounding box center [742, 156] width 118 height 18
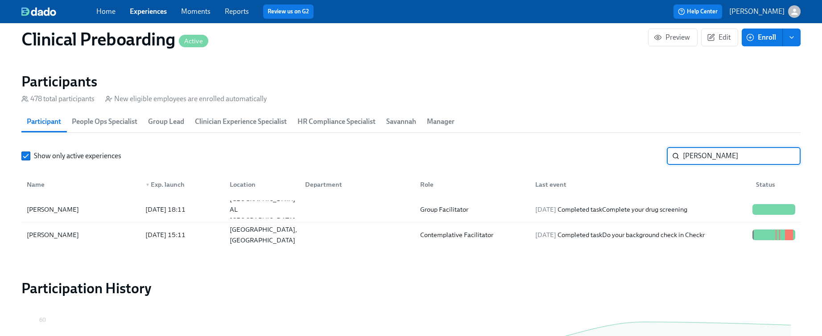
click at [730, 155] on input "Briggs" at bounding box center [742, 156] width 118 height 18
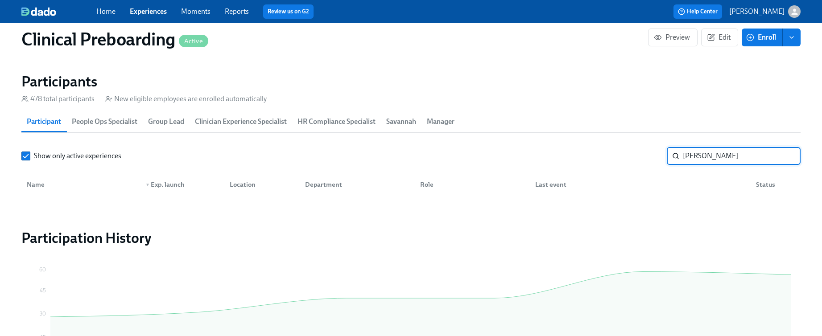
click at [695, 158] on input "shameca" at bounding box center [742, 156] width 118 height 18
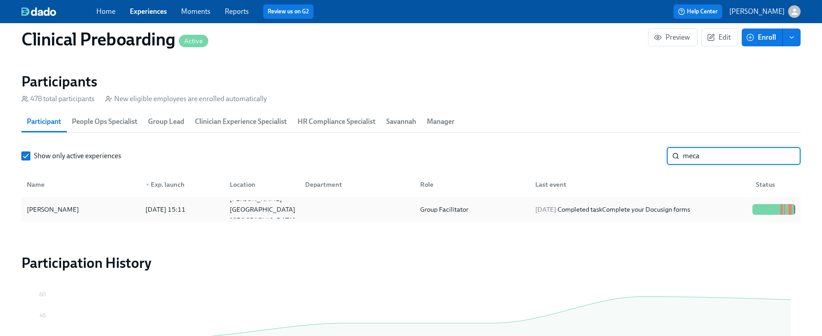
type input "meca"
click at [95, 214] on div "Meca Hampton" at bounding box center [80, 210] width 115 height 18
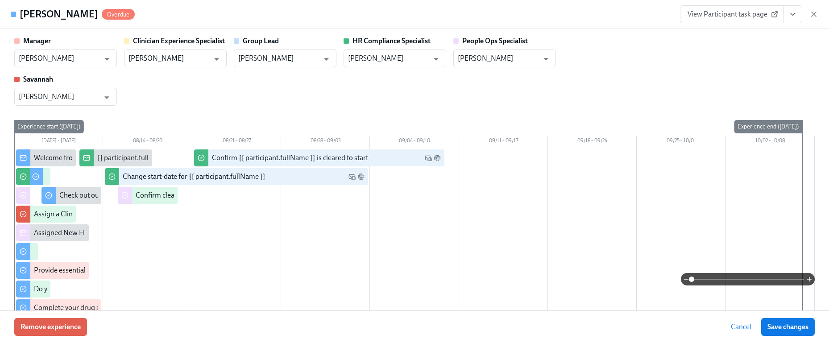
click at [792, 18] on icon "View task page" at bounding box center [792, 14] width 9 height 9
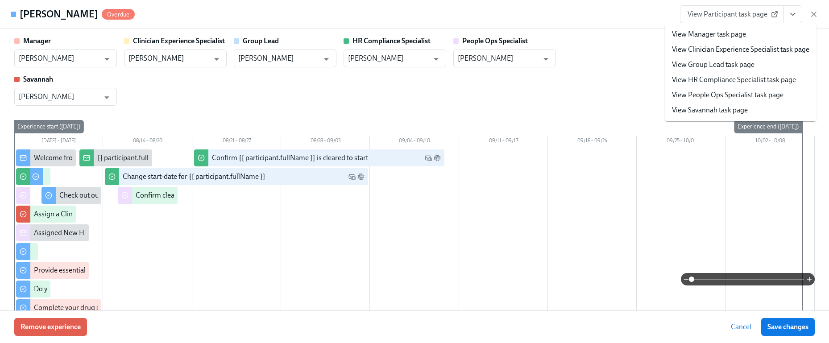
click at [773, 76] on link "View HR Compliance Specialist task page" at bounding box center [734, 80] width 124 height 10
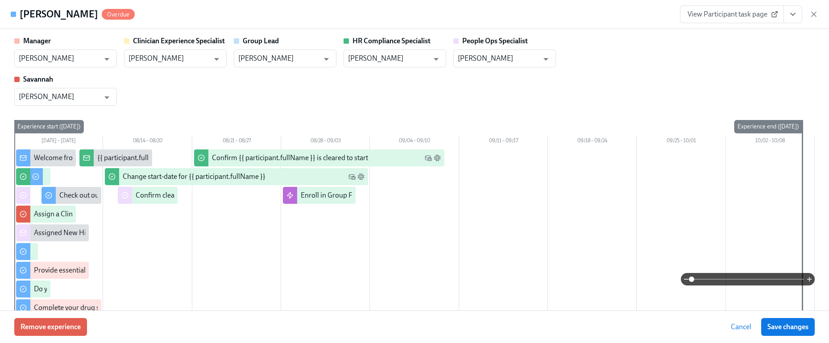
scroll to position [0, 11056]
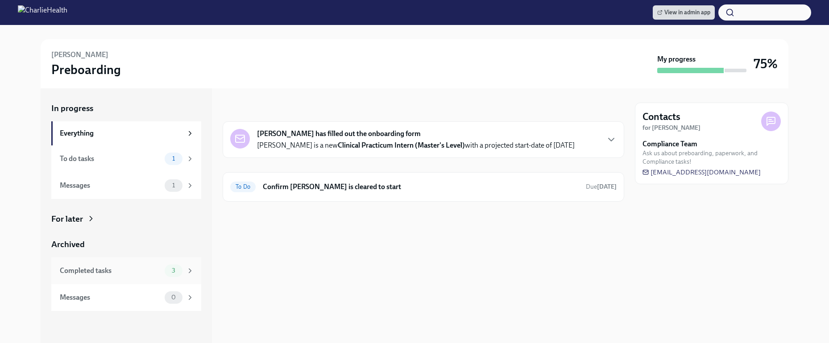
click at [156, 279] on div "Completed tasks 3" at bounding box center [126, 270] width 150 height 27
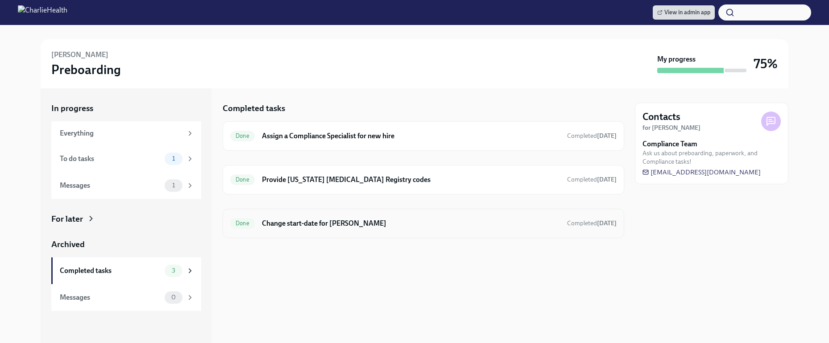
click at [367, 213] on div "Done Change start-date for Maurine Obi Completed 9 days ago" at bounding box center [424, 223] width 402 height 29
click at [324, 232] on div "Done Change start-date for Maurine Obi Completed 9 days ago" at bounding box center [424, 223] width 402 height 29
click at [324, 222] on h6 "Change start-date for Maurine Obi" at bounding box center [411, 224] width 298 height 10
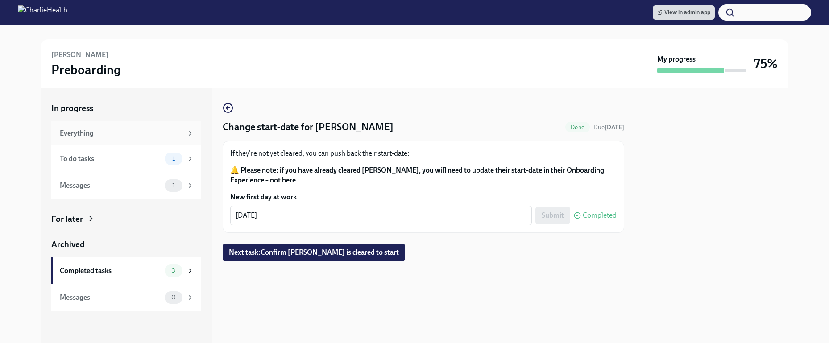
click at [151, 137] on div "Everything" at bounding box center [121, 133] width 123 height 10
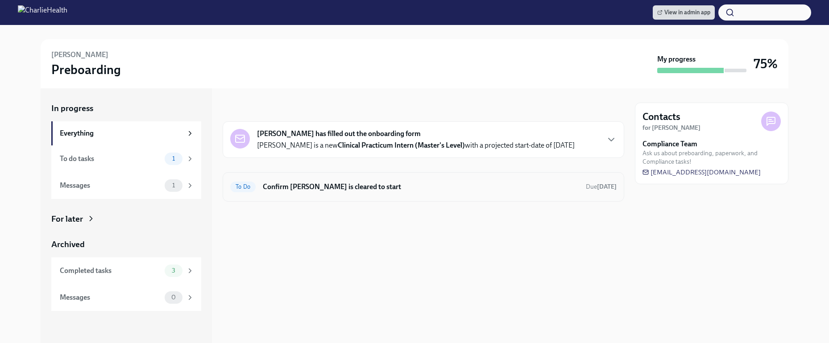
click at [302, 184] on h6 "Confirm Maurine Obi is cleared to start" at bounding box center [421, 187] width 316 height 10
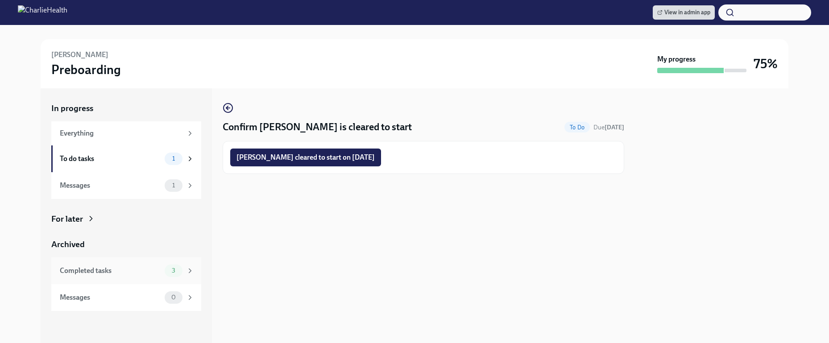
click at [130, 272] on div "Completed tasks" at bounding box center [110, 271] width 101 height 10
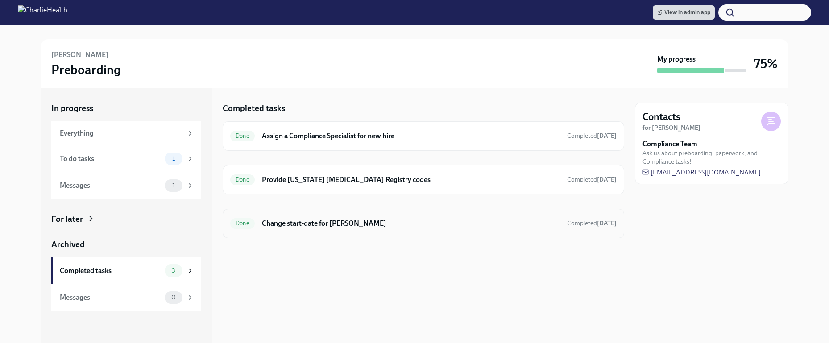
click at [324, 217] on div "Done Change start-date for Maurine Obi Completed 9 days ago" at bounding box center [423, 223] width 386 height 14
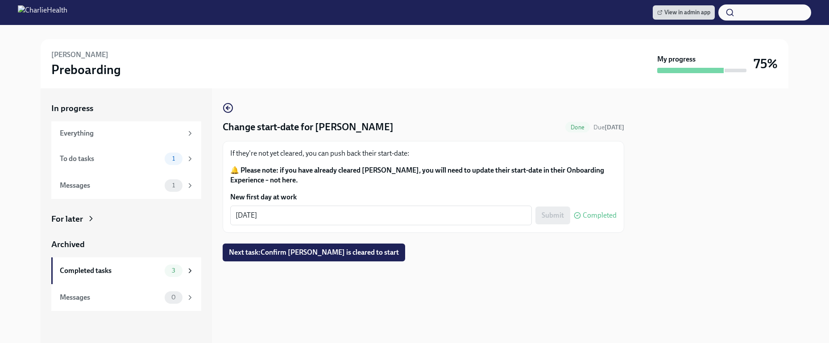
click at [324, 217] on textarea "[DATE]" at bounding box center [381, 215] width 291 height 11
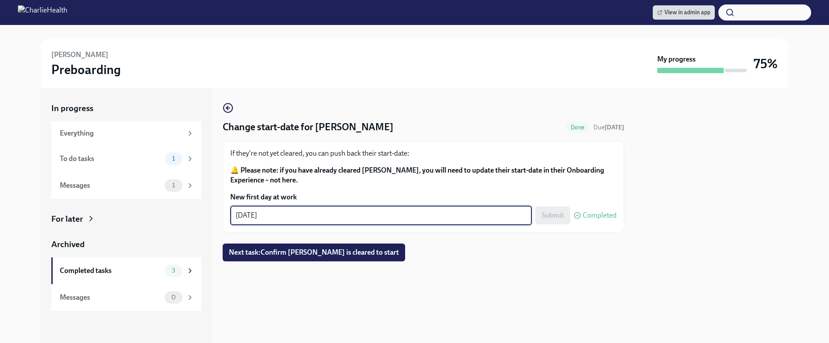
click at [555, 211] on div "Submit Completed" at bounding box center [575, 216] width 81 height 18
click at [365, 216] on textarea "[DATE]" at bounding box center [381, 215] width 291 height 11
drag, startPoint x: 307, startPoint y: 215, endPoint x: 268, endPoint y: 217, distance: 39.4
click at [268, 217] on textarea "[DATE]" at bounding box center [381, 215] width 291 height 11
type textarea "[DATE]"
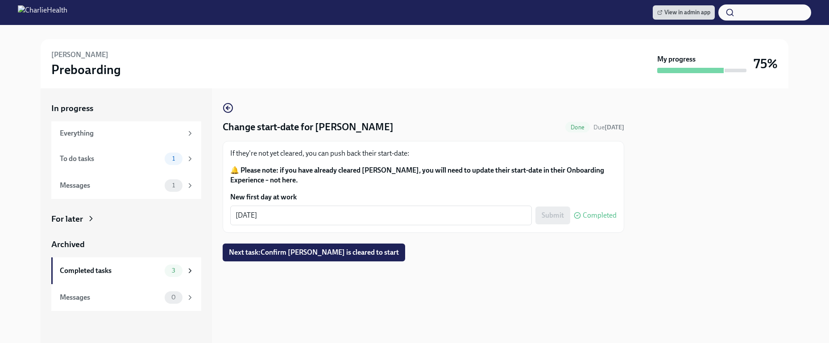
click at [552, 213] on div "Submit Completed" at bounding box center [575, 216] width 81 height 18
click at [176, 157] on span "1" at bounding box center [173, 158] width 13 height 7
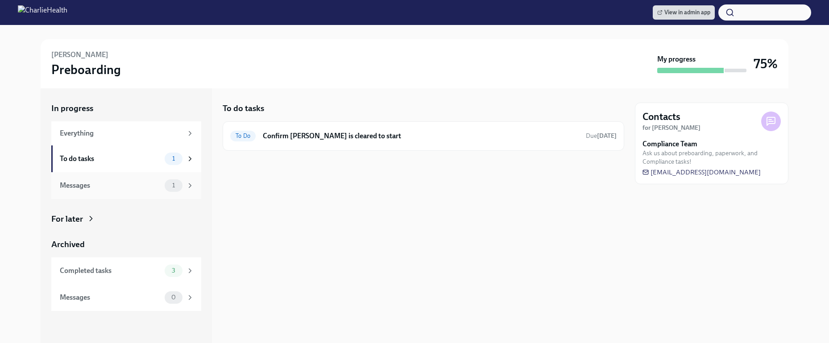
click at [170, 181] on div "1" at bounding box center [174, 185] width 18 height 12
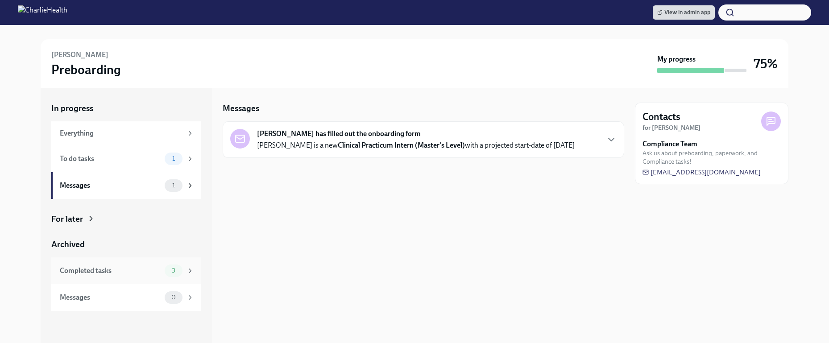
click at [146, 278] on div "Completed tasks 3" at bounding box center [126, 270] width 150 height 27
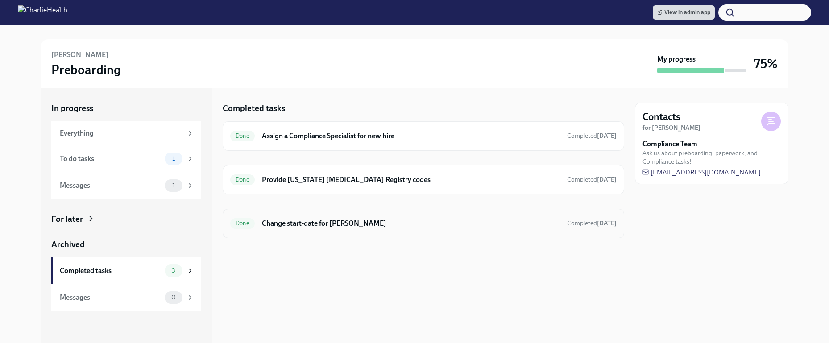
click at [406, 232] on div "Done Change start-date for Maurine Obi Completed 9 days ago" at bounding box center [424, 223] width 402 height 29
click at [379, 230] on div "Done Change start-date for Maurine Obi Completed 9 days ago" at bounding box center [423, 223] width 386 height 14
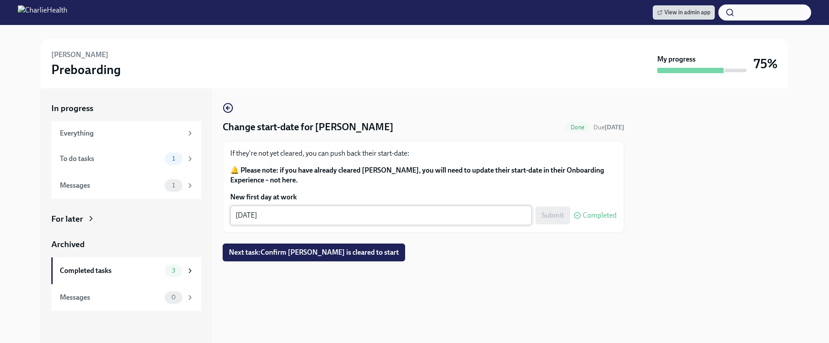
click at [353, 220] on textarea "[DATE]" at bounding box center [381, 215] width 291 height 11
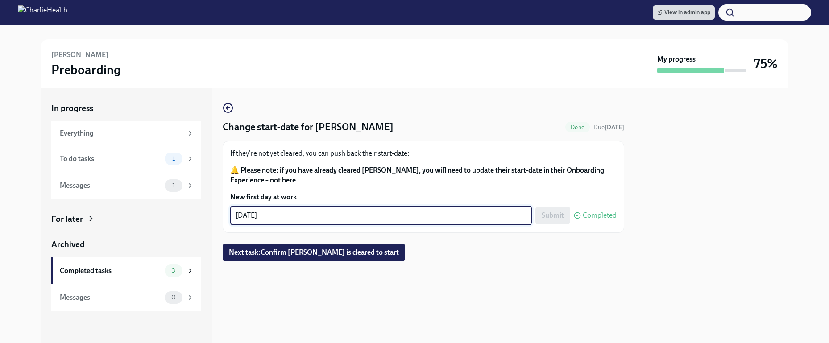
click at [255, 216] on textarea "[DATE]" at bounding box center [381, 215] width 291 height 11
click at [565, 214] on button "Submit" at bounding box center [552, 216] width 35 height 18
drag, startPoint x: 252, startPoint y: 216, endPoint x: 385, endPoint y: 215, distance: 133.0
click at [383, 216] on textarea "09/01/2025" at bounding box center [381, 215] width 291 height 11
type textarea "[DATE]"
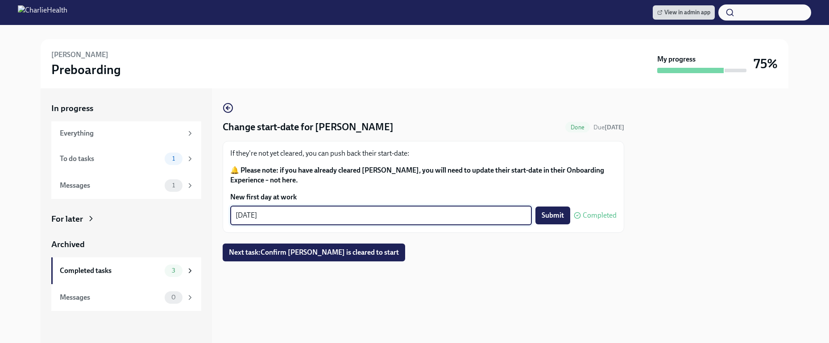
click at [583, 270] on div at bounding box center [424, 275] width 402 height 29
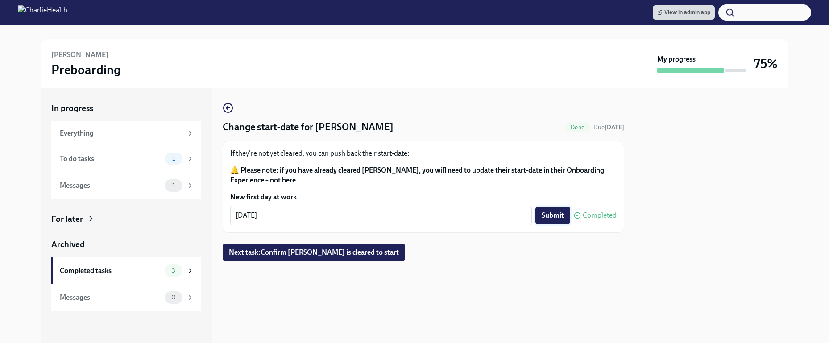
click at [551, 216] on span "Submit" at bounding box center [553, 215] width 22 height 9
click at [334, 249] on span "Next task : Confirm Maurine Obi is cleared to start" at bounding box center [314, 252] width 170 height 9
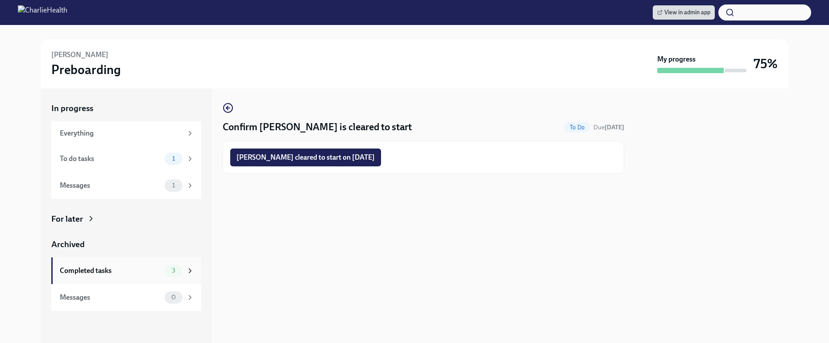
click at [142, 275] on div "Completed tasks" at bounding box center [110, 271] width 101 height 10
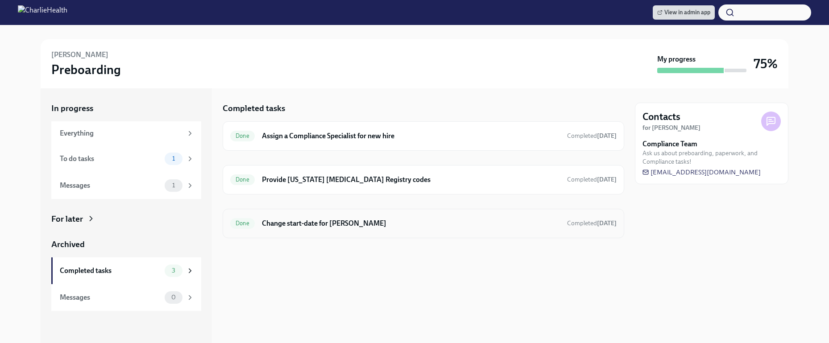
click at [304, 231] on div "Done Change start-date for Maurine Obi Completed 9 days ago" at bounding box center [424, 223] width 402 height 29
click at [305, 226] on h6 "Change start-date for Maurine Obi" at bounding box center [411, 224] width 298 height 10
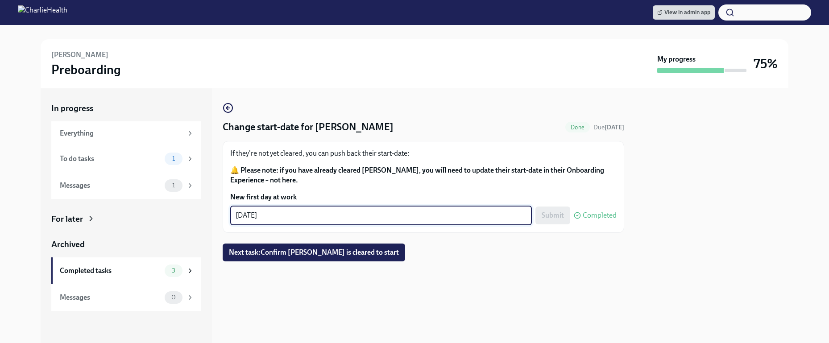
click at [304, 220] on textarea "[DATE]" at bounding box center [381, 215] width 291 height 11
click at [291, 253] on span "Next task : Confirm Maurine Obi is cleared to start" at bounding box center [314, 252] width 170 height 9
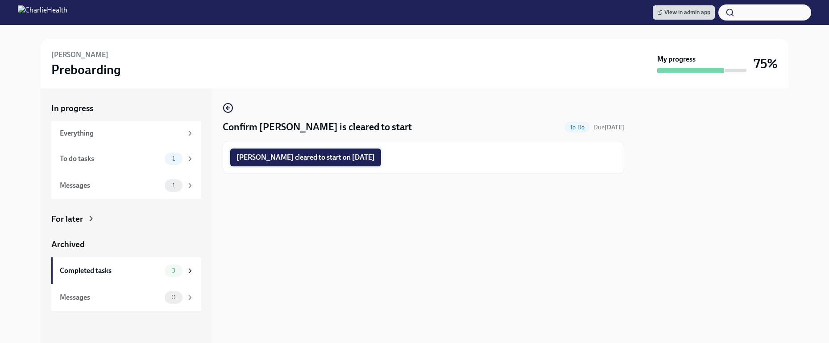
click at [320, 157] on span "Maurine Obi cleared to start on 09/02/2025" at bounding box center [305, 157] width 138 height 9
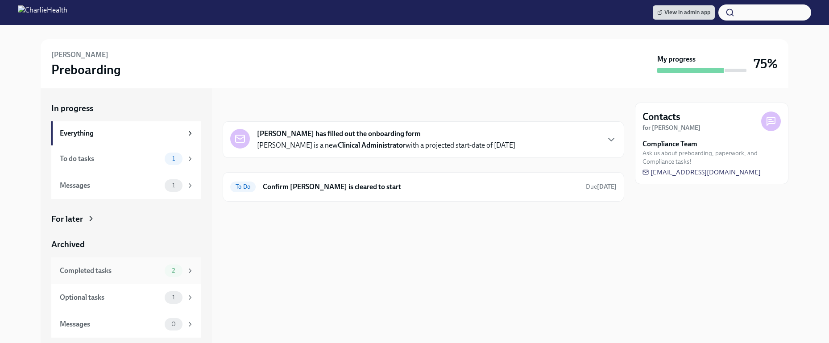
click at [129, 276] on div "Completed tasks 2" at bounding box center [127, 271] width 134 height 12
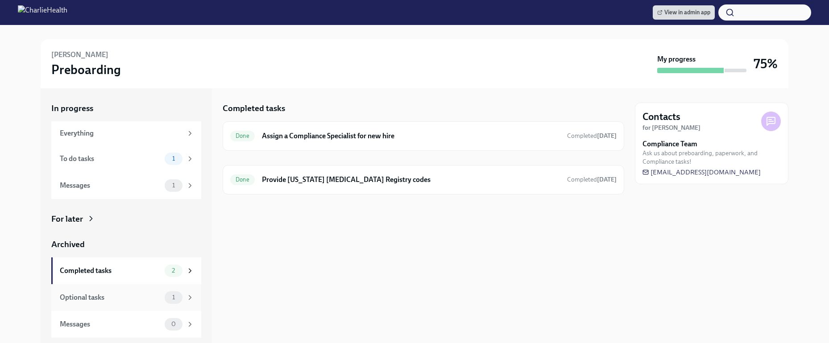
click at [159, 305] on div "Optional tasks 1" at bounding box center [126, 297] width 150 height 27
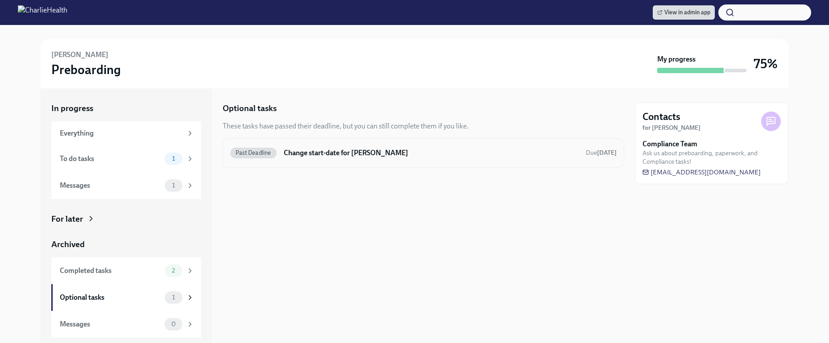
click at [368, 149] on h6 "Change start-date for [PERSON_NAME]" at bounding box center [431, 153] width 295 height 10
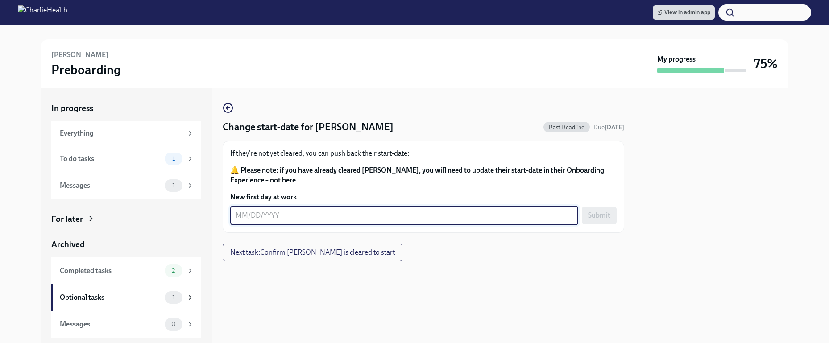
click at [347, 221] on div "x ​" at bounding box center [404, 216] width 348 height 20
type textarea "[DATE]"
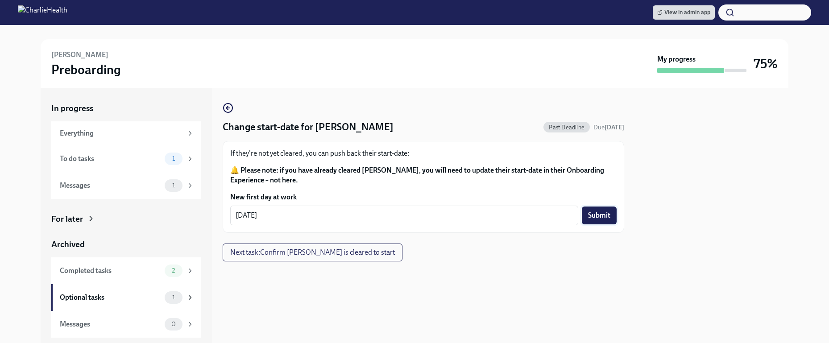
click at [598, 218] on span "Submit" at bounding box center [599, 215] width 22 height 9
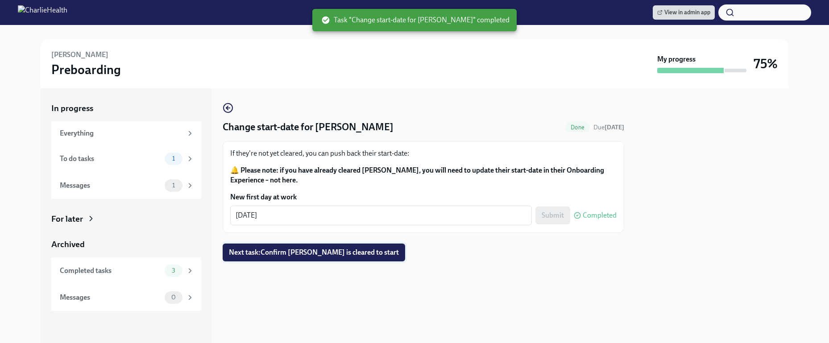
click at [399, 255] on span "Next task : Confirm [PERSON_NAME] is cleared to start" at bounding box center [314, 252] width 170 height 9
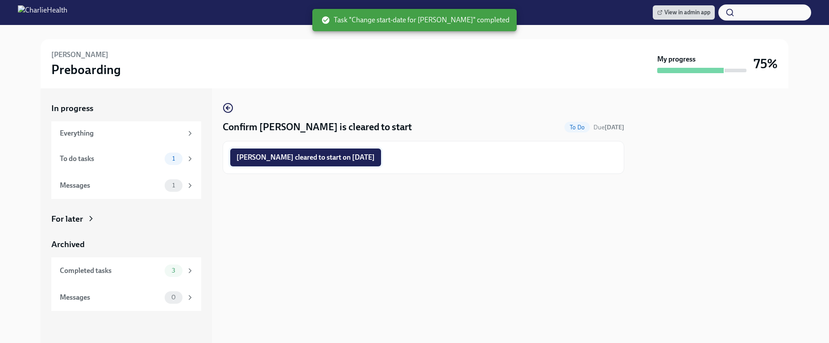
click at [372, 155] on span "[PERSON_NAME] cleared to start on [DATE]" at bounding box center [305, 157] width 138 height 9
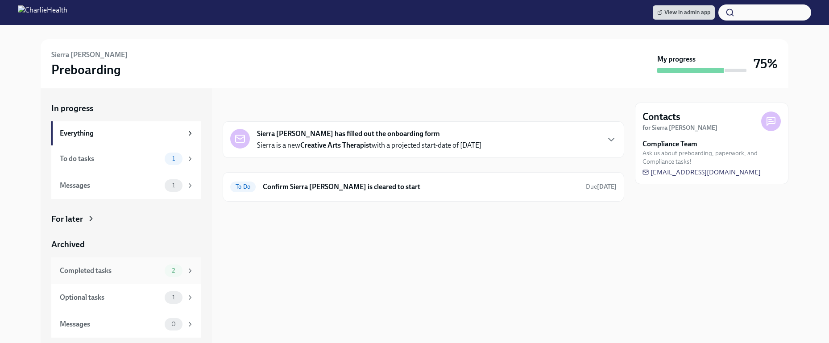
click at [154, 277] on div "Completed tasks 2" at bounding box center [127, 271] width 134 height 12
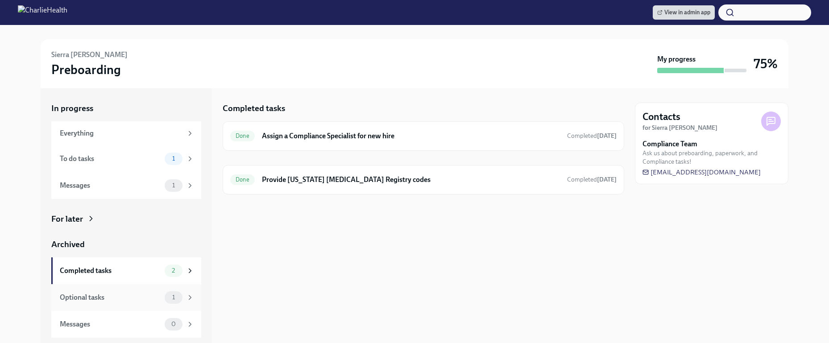
click at [151, 300] on div "Optional tasks" at bounding box center [110, 298] width 101 height 10
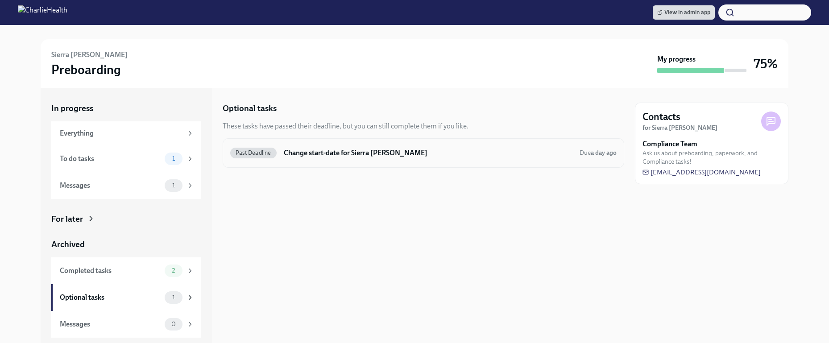
click at [358, 157] on h6 "Change start-date for Sierra McClain" at bounding box center [428, 153] width 289 height 10
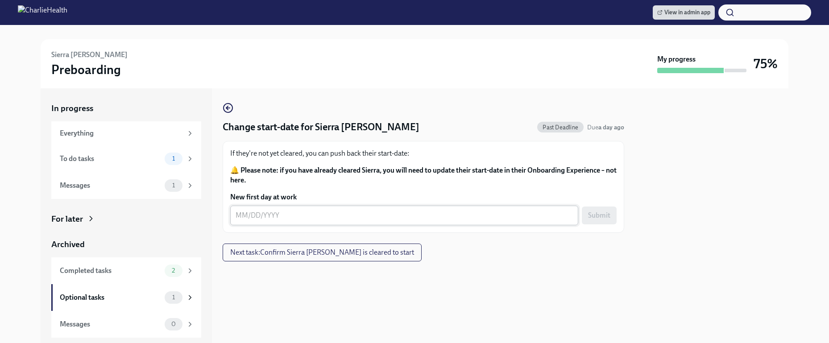
click at [282, 217] on textarea "New first day at work" at bounding box center [404, 215] width 337 height 11
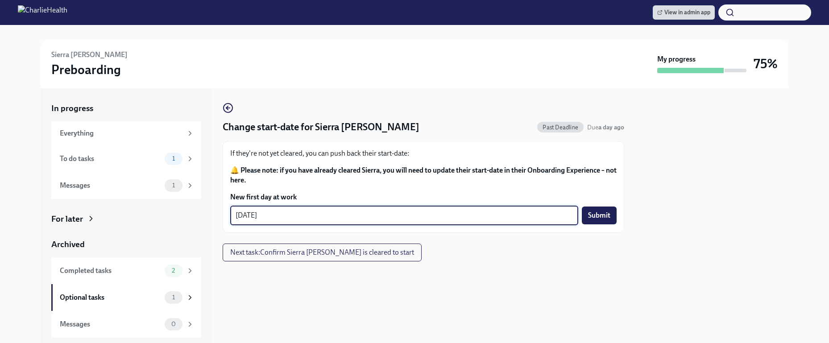
type textarea "[DATE]"
click at [564, 260] on div "Change start-date for Sierra McClain Past Deadline Due a day ago If they're not…" at bounding box center [424, 182] width 402 height 159
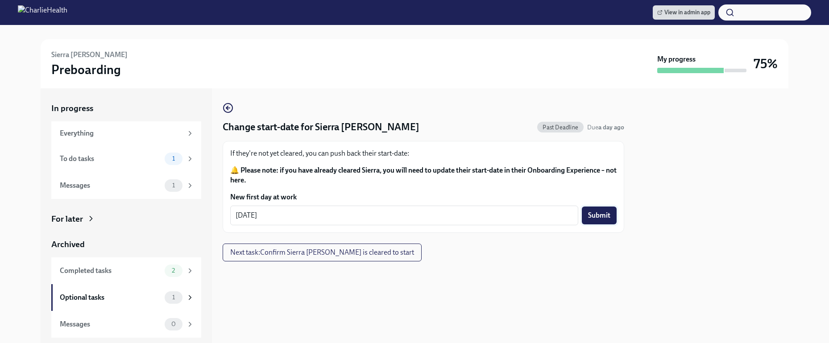
click at [606, 211] on span "Submit" at bounding box center [599, 215] width 22 height 9
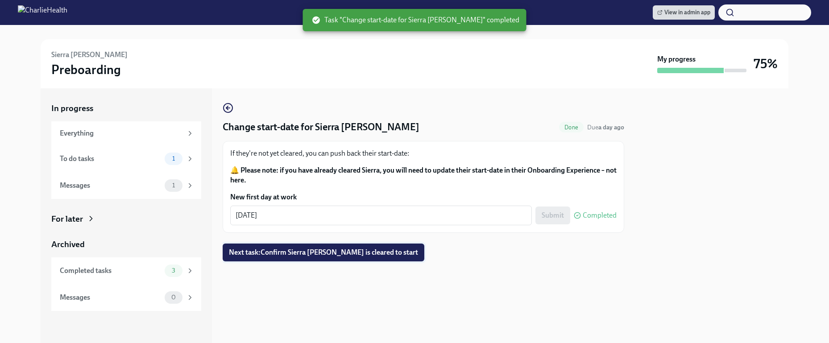
click at [360, 251] on span "Next task : Confirm Sierra McClain is cleared to start" at bounding box center [323, 252] width 189 height 9
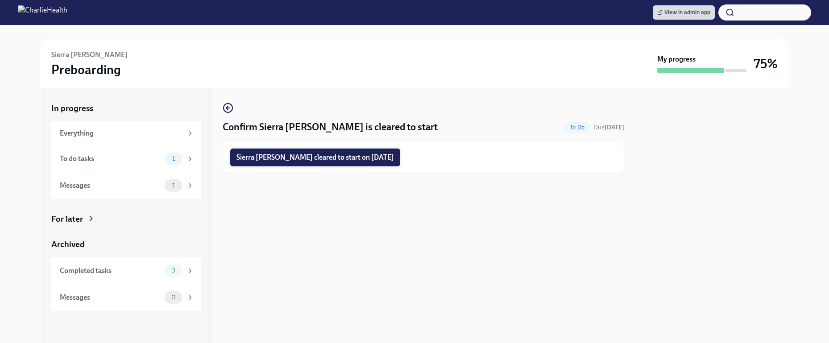
click at [341, 159] on span "Sierra McClain cleared to start on 09/02/2025" at bounding box center [314, 157] width 157 height 9
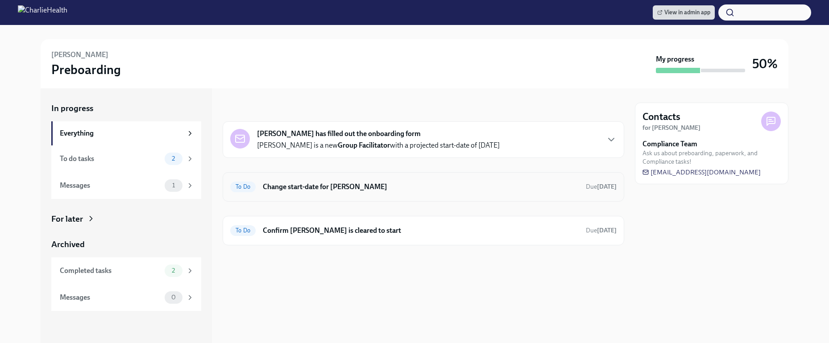
click at [463, 193] on div "To Do Change start-date for [PERSON_NAME] Due [DATE]" at bounding box center [423, 187] width 386 height 14
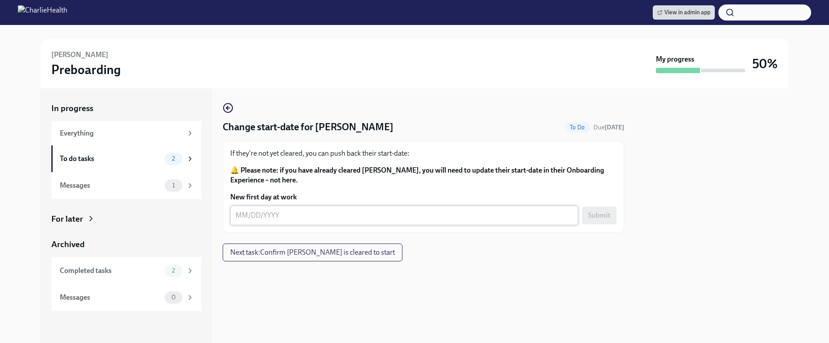
click at [421, 222] on div "x ​" at bounding box center [404, 216] width 348 height 20
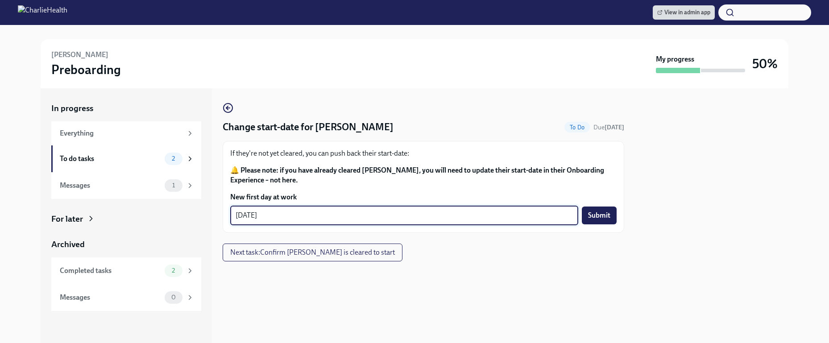
type textarea "[DATE]"
click at [591, 266] on div at bounding box center [424, 275] width 402 height 29
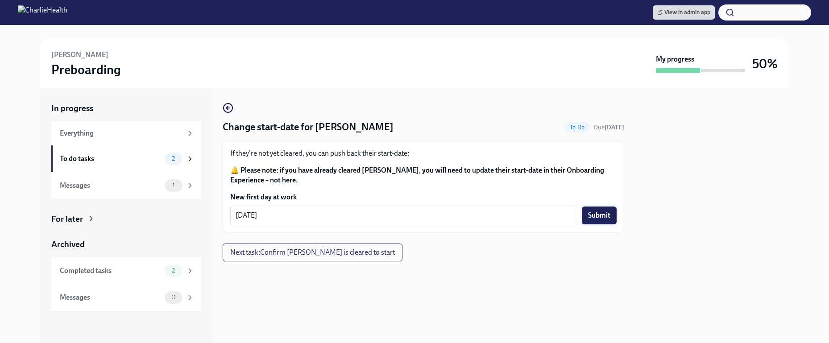
click at [596, 212] on span "Submit" at bounding box center [599, 215] width 22 height 9
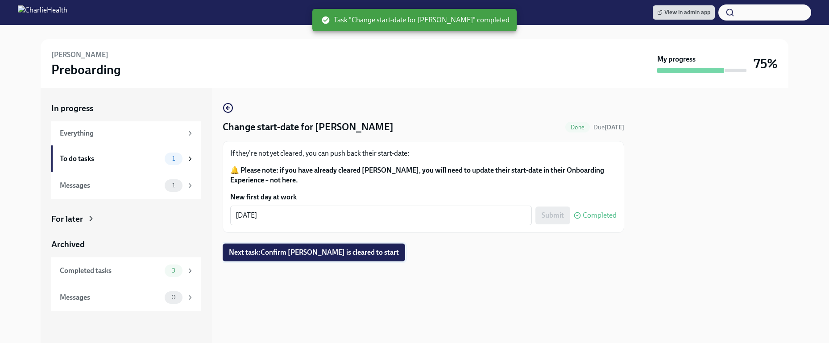
click at [387, 256] on span "Next task : Confirm [PERSON_NAME] is cleared to start" at bounding box center [314, 252] width 170 height 9
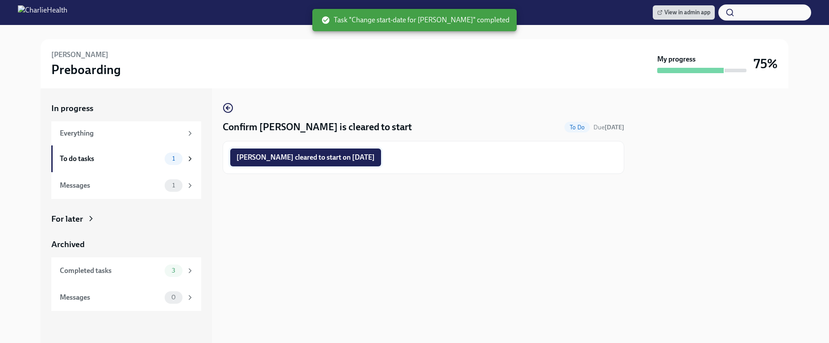
click at [360, 160] on span "[PERSON_NAME] cleared to start on [DATE]" at bounding box center [305, 157] width 138 height 9
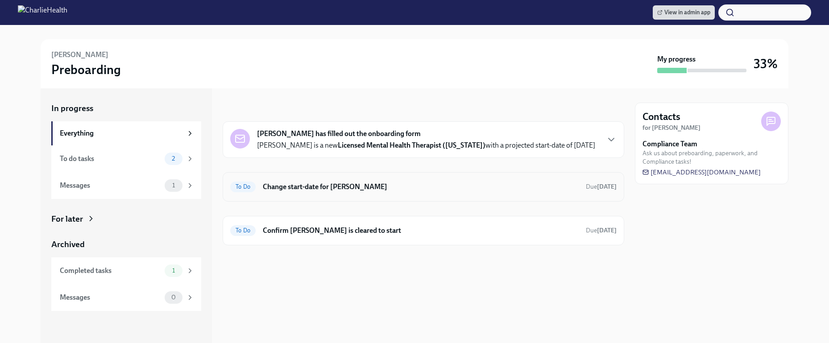
click at [415, 185] on h6 "Change start-date for [PERSON_NAME]" at bounding box center [421, 187] width 316 height 10
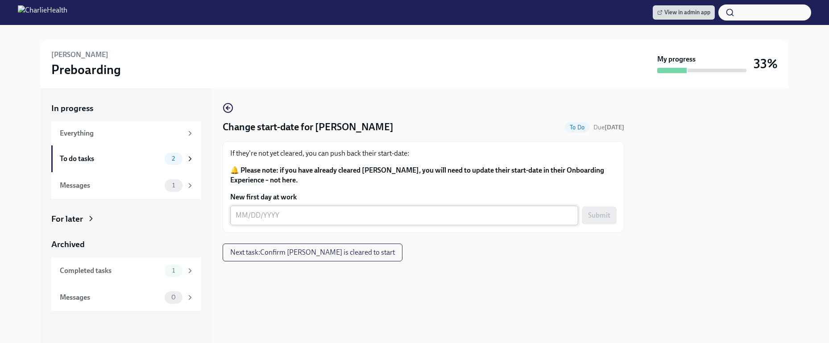
click at [313, 221] on div "x ​" at bounding box center [404, 216] width 348 height 20
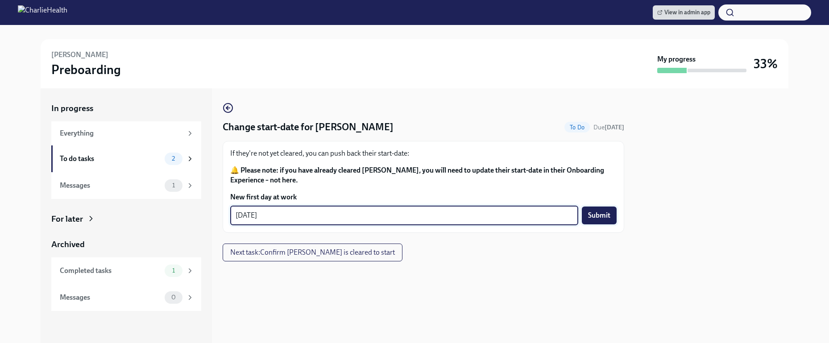
type textarea "[DATE]"
click at [595, 213] on span "Submit" at bounding box center [599, 215] width 22 height 9
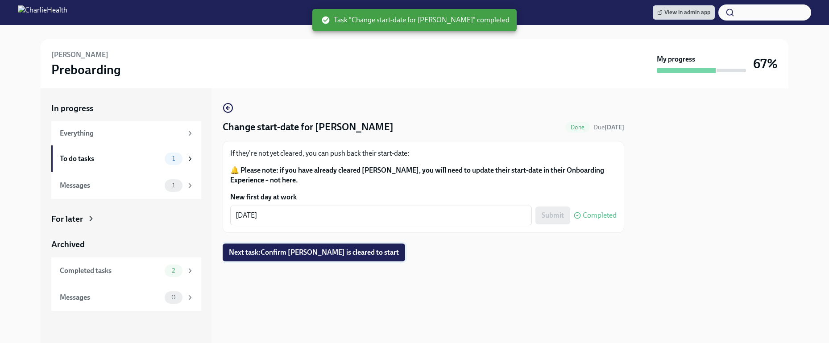
click at [368, 257] on button "Next task : Confirm [PERSON_NAME] is cleared to start" at bounding box center [314, 253] width 182 height 18
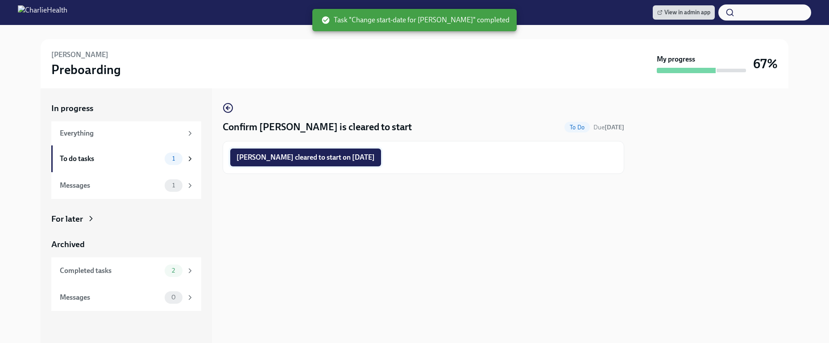
click at [343, 157] on span "[PERSON_NAME] cleared to start on [DATE]" at bounding box center [305, 157] width 138 height 9
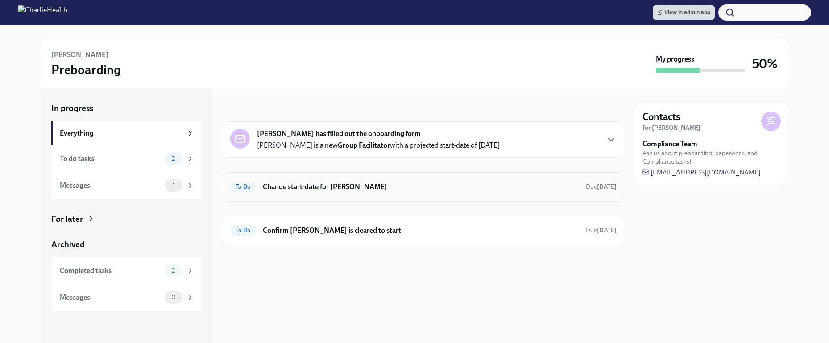
click at [494, 195] on div "To Do Change start-date for [PERSON_NAME] Due [DATE]" at bounding box center [424, 186] width 402 height 29
click at [365, 182] on h6 "Change start-date for [PERSON_NAME]" at bounding box center [421, 187] width 316 height 10
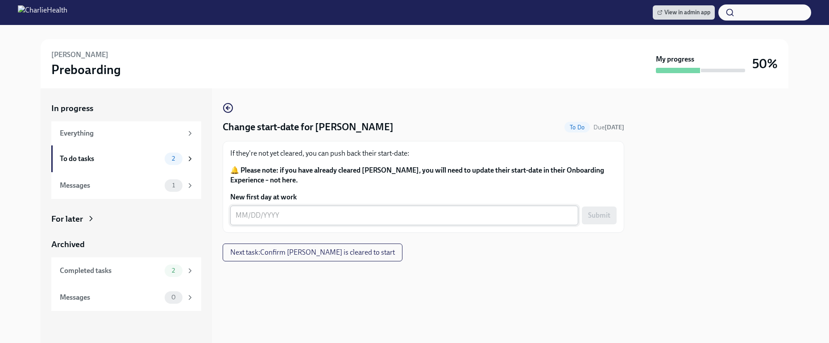
click at [327, 219] on textarea "New first day at work" at bounding box center [404, 215] width 337 height 11
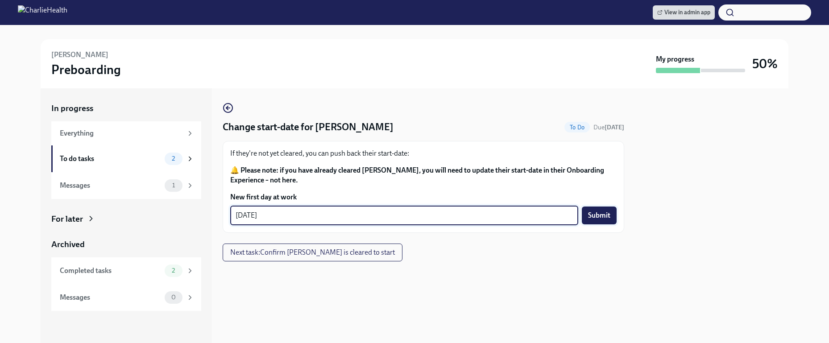
type textarea "[DATE]"
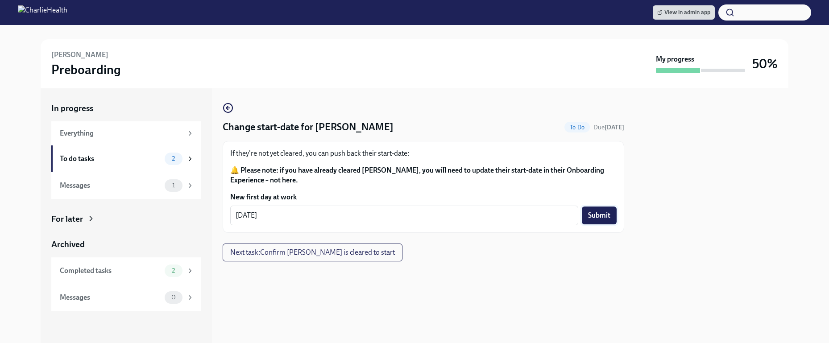
click at [604, 216] on span "Submit" at bounding box center [599, 215] width 22 height 9
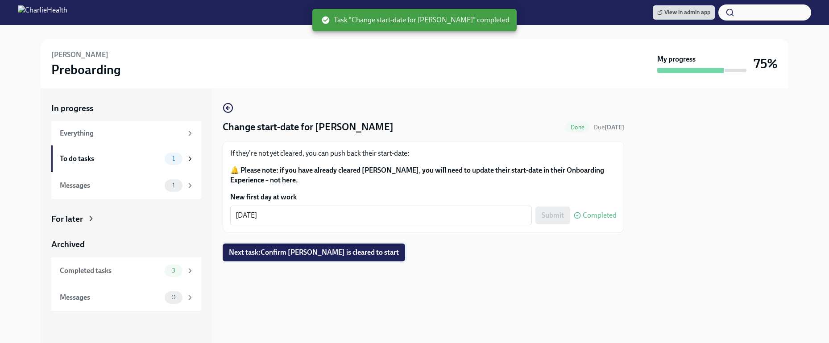
click at [349, 251] on span "Next task : Confirm [PERSON_NAME] is cleared to start" at bounding box center [314, 252] width 170 height 9
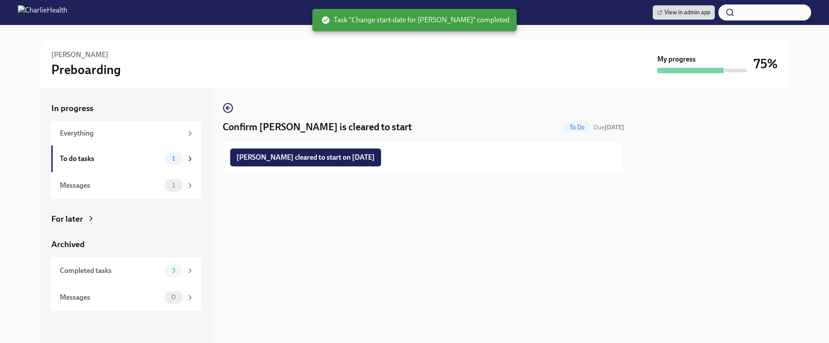
click at [336, 164] on button "[PERSON_NAME] cleared to start on [DATE]" at bounding box center [305, 158] width 151 height 18
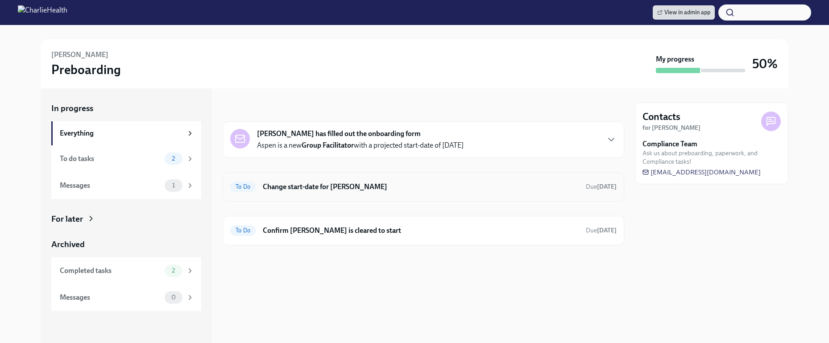
click at [404, 184] on h6 "Change start-date for [PERSON_NAME]" at bounding box center [421, 187] width 316 height 10
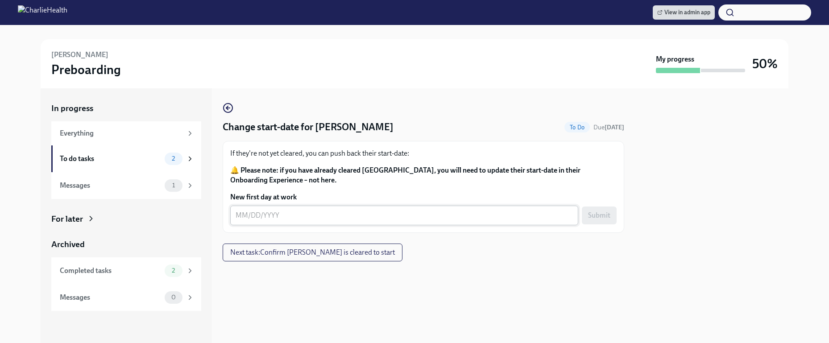
click at [346, 219] on textarea "New first day at work" at bounding box center [404, 215] width 337 height 11
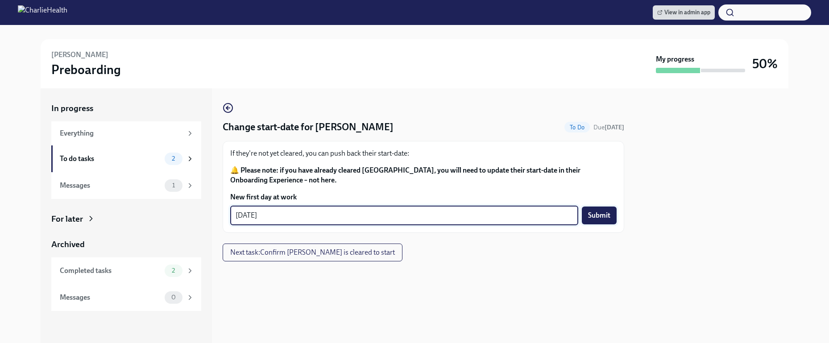
type textarea "[DATE]"
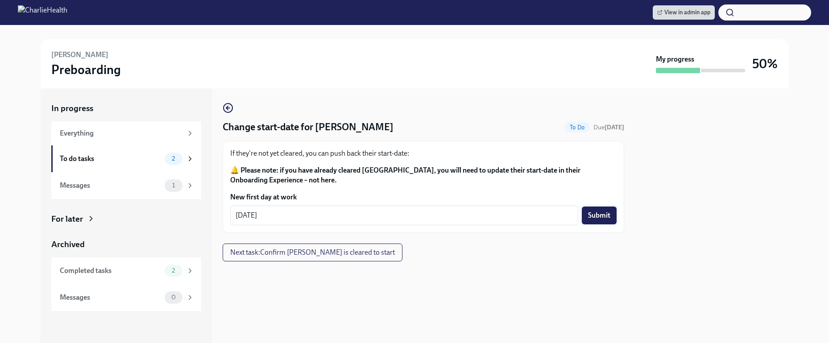
click at [604, 212] on span "Submit" at bounding box center [599, 215] width 22 height 9
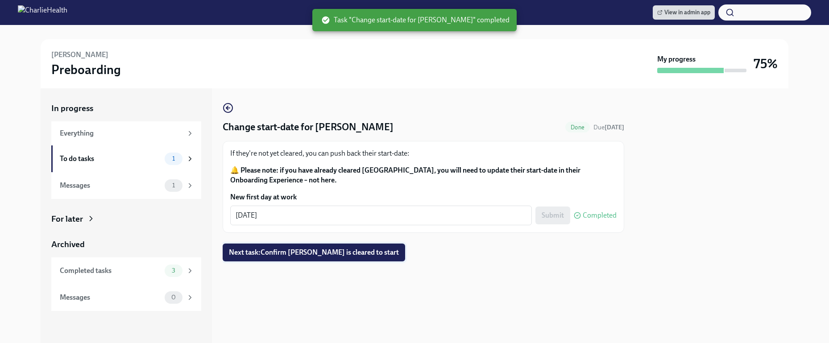
click at [346, 254] on span "Next task : Confirm [PERSON_NAME] [PERSON_NAME] is cleared to start" at bounding box center [314, 252] width 170 height 9
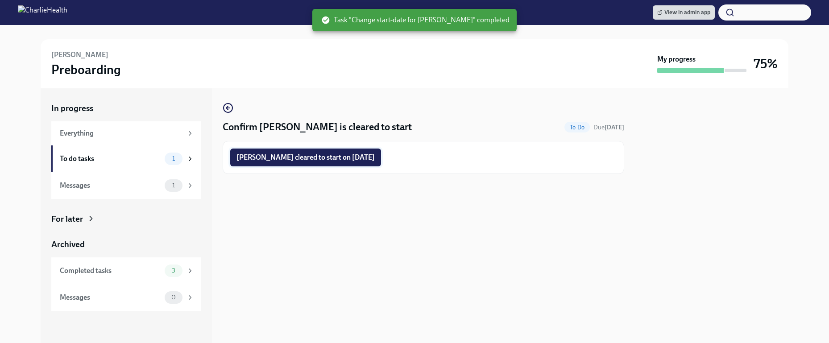
click at [330, 162] on button "[PERSON_NAME] cleared to start on [DATE]" at bounding box center [305, 158] width 151 height 18
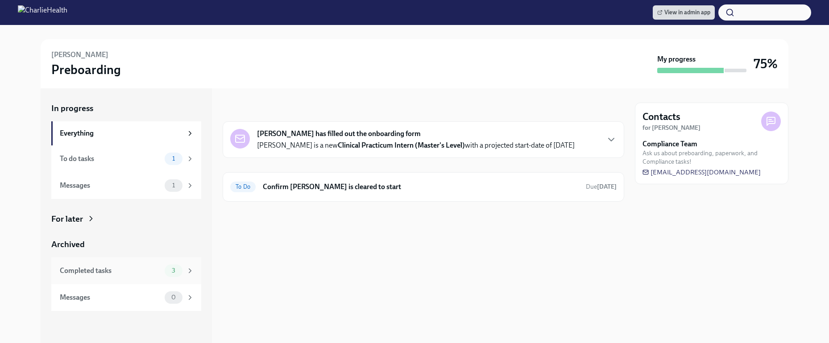
click at [134, 274] on div "Completed tasks" at bounding box center [110, 271] width 101 height 10
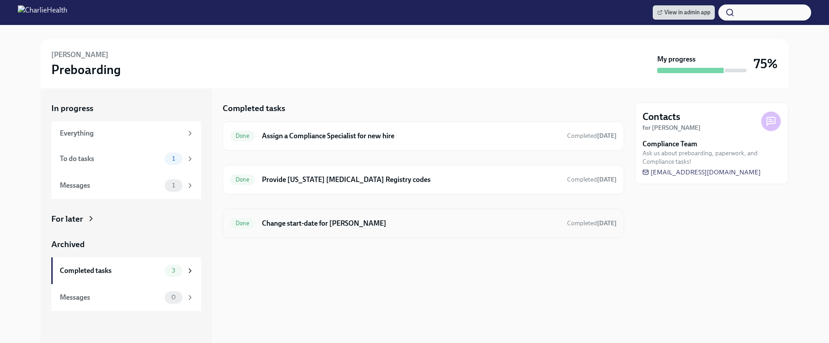
click at [306, 223] on h6 "Change start-date for [PERSON_NAME]" at bounding box center [411, 224] width 298 height 10
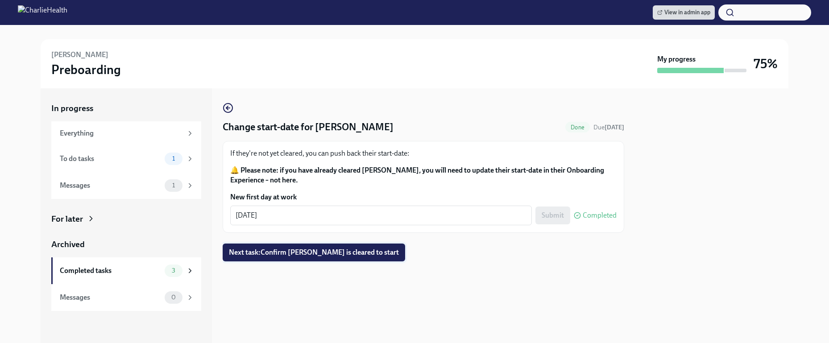
click at [273, 253] on span "Next task : Confirm [PERSON_NAME] is cleared to start" at bounding box center [314, 252] width 170 height 9
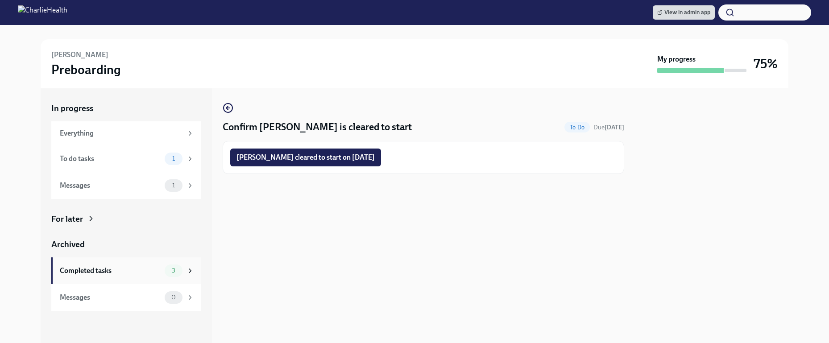
click at [127, 268] on div "Completed tasks" at bounding box center [110, 271] width 101 height 10
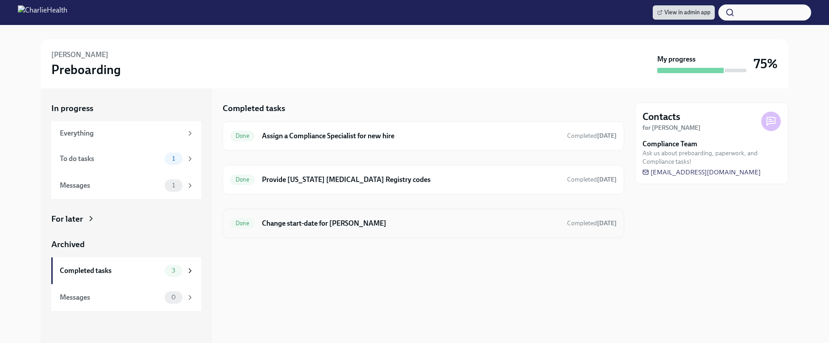
click at [339, 217] on div "Done Change start-date for [PERSON_NAME] Completed [DATE]" at bounding box center [423, 223] width 386 height 14
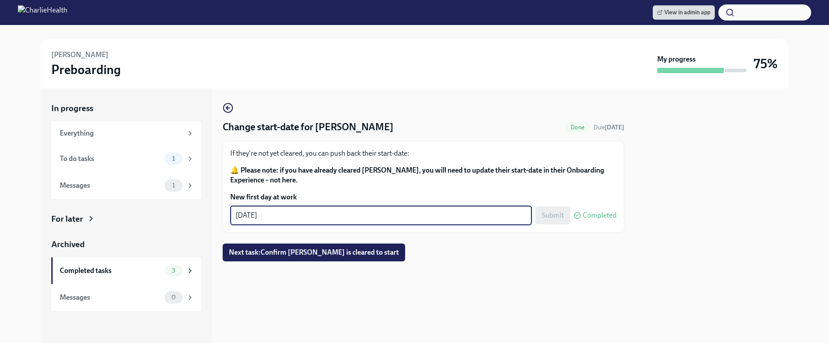
click at [331, 216] on textarea "[DATE]" at bounding box center [381, 215] width 291 height 11
type textarea "[DATE]"
click at [560, 217] on span "Submit" at bounding box center [553, 215] width 22 height 9
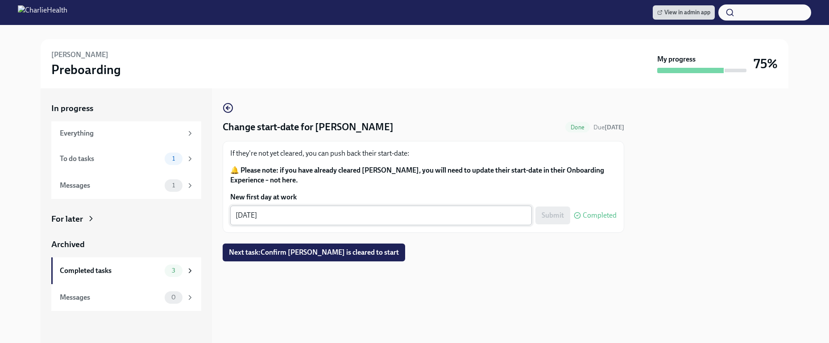
click at [335, 219] on textarea "[DATE]" at bounding box center [381, 215] width 291 height 11
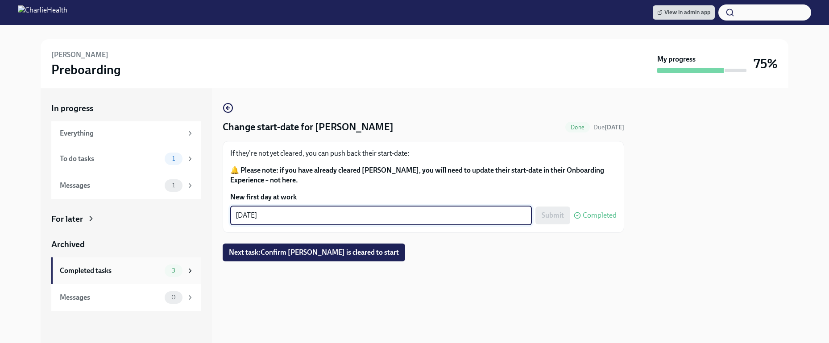
click at [146, 279] on div "Completed tasks 3" at bounding box center [126, 270] width 150 height 27
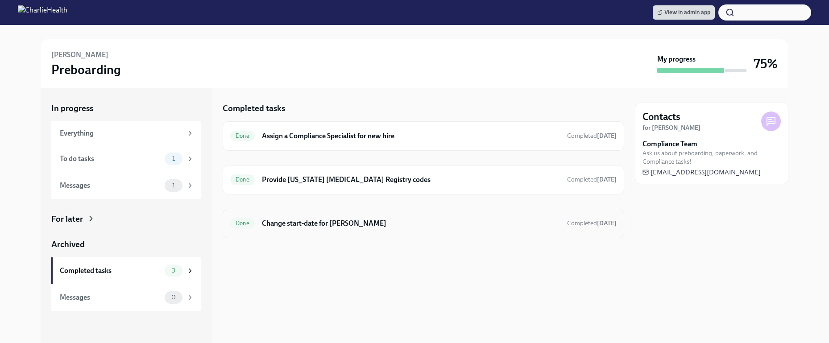
click at [265, 230] on div "Done Change start-date for [PERSON_NAME] Completed [DATE]" at bounding box center [424, 223] width 402 height 29
click at [297, 225] on h6 "Change start-date for [PERSON_NAME]" at bounding box center [411, 224] width 298 height 10
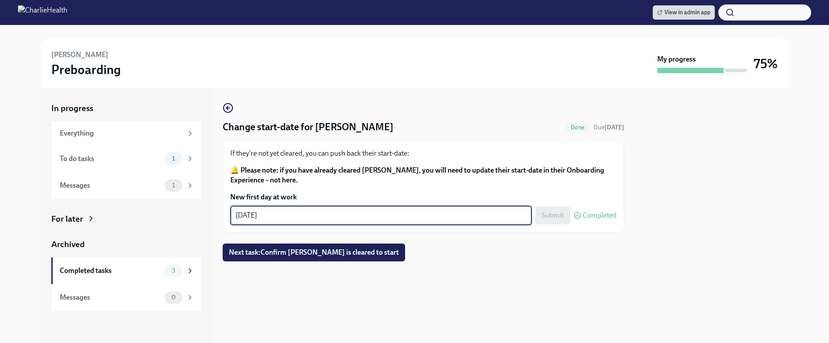
drag, startPoint x: 253, startPoint y: 214, endPoint x: 390, endPoint y: 214, distance: 137.9
click at [390, 214] on textarea "[DATE]" at bounding box center [381, 215] width 291 height 11
type textarea "[DATE]"
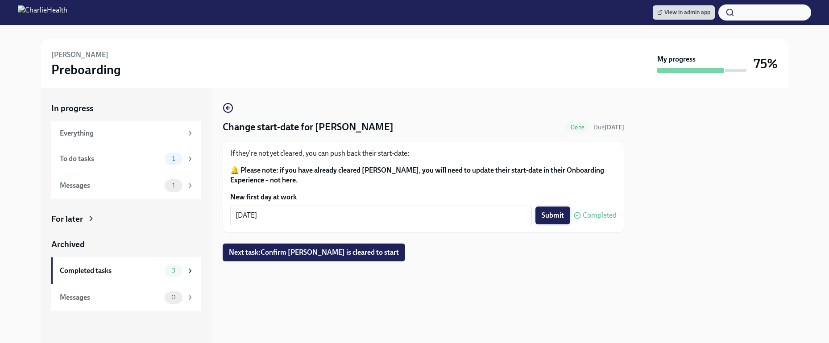
click at [555, 213] on span "Submit" at bounding box center [553, 215] width 22 height 9
click at [354, 256] on span "Next task : Confirm [PERSON_NAME] is cleared to start" at bounding box center [314, 252] width 170 height 9
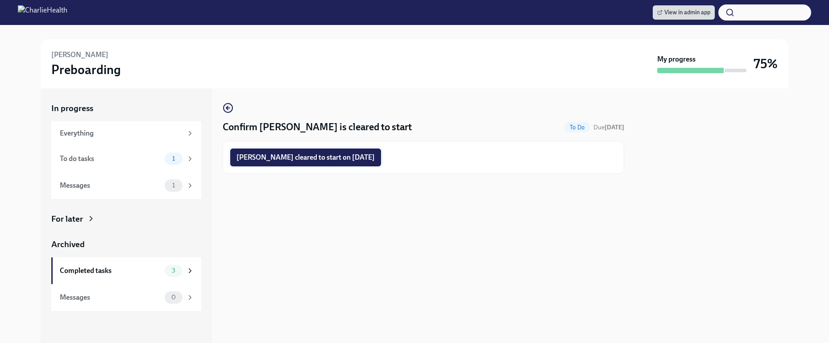
click at [335, 154] on span "[PERSON_NAME] cleared to start on [DATE]" at bounding box center [305, 157] width 138 height 9
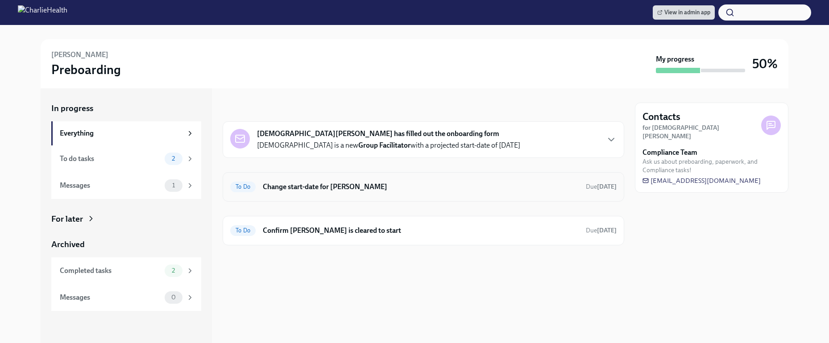
click at [466, 191] on h6 "Change start-date for [PERSON_NAME]" at bounding box center [421, 187] width 316 height 10
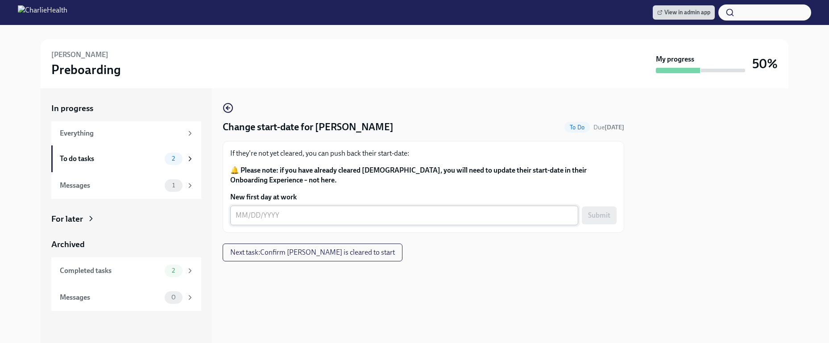
click at [428, 213] on textarea "New first day at work" at bounding box center [404, 215] width 337 height 11
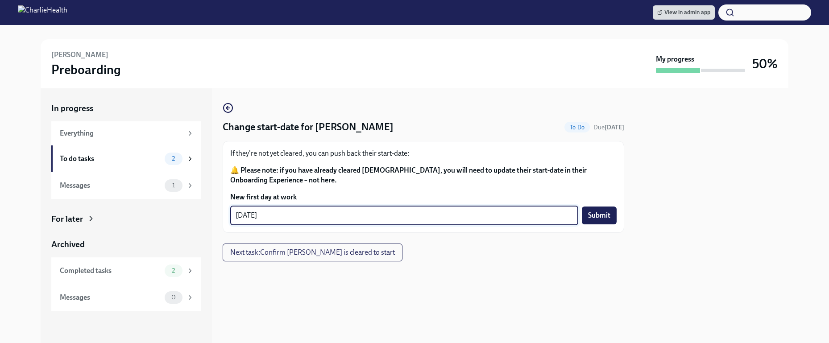
type textarea "[DATE]"
click at [653, 253] on div at bounding box center [711, 215] width 153 height 255
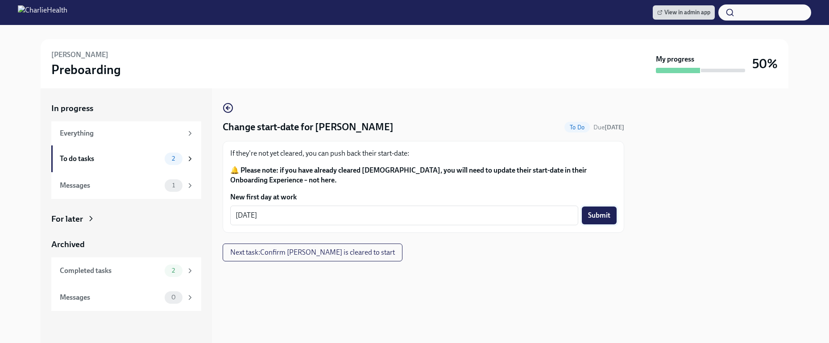
click at [603, 216] on span "Submit" at bounding box center [599, 215] width 22 height 9
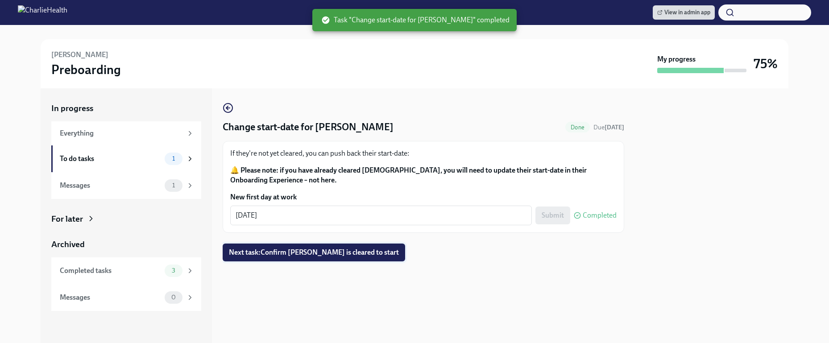
click at [357, 249] on span "Next task : Confirm [PERSON_NAME] is cleared to start" at bounding box center [314, 252] width 170 height 9
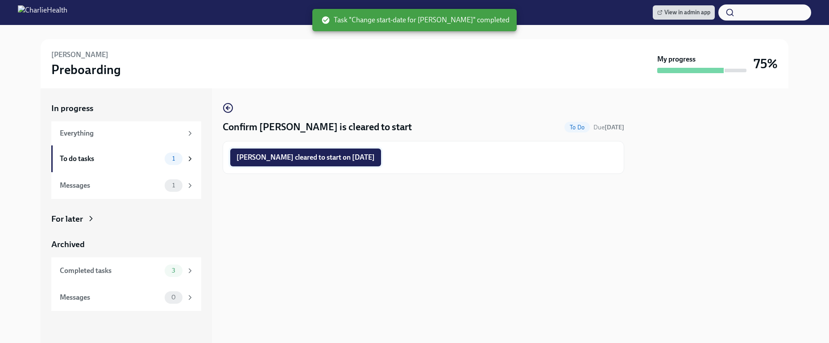
click at [301, 156] on span "Sunni Hyde cleared to start on 09/02/2025" at bounding box center [305, 157] width 138 height 9
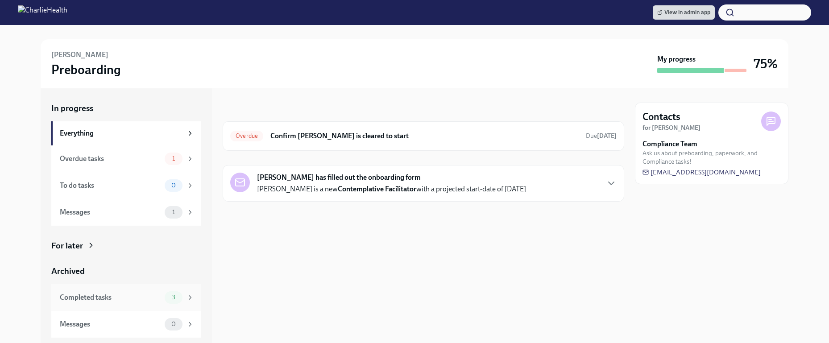
click at [157, 302] on div "Completed tasks" at bounding box center [110, 298] width 101 height 10
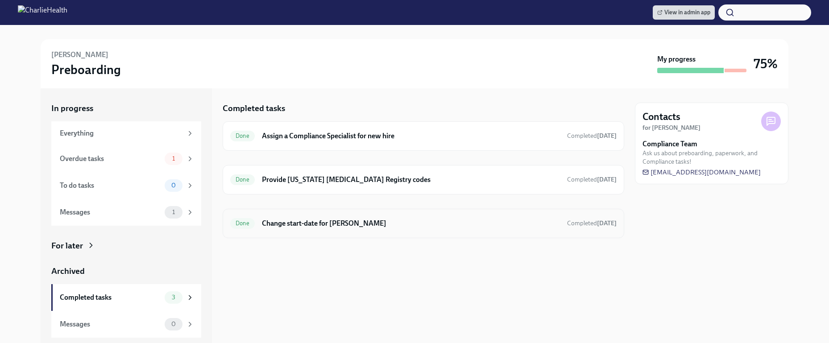
click at [344, 233] on div "Done Change start-date for [PERSON_NAME] Completed [DATE]" at bounding box center [424, 223] width 402 height 29
click at [342, 222] on h6 "Change start-date for [PERSON_NAME]" at bounding box center [411, 224] width 298 height 10
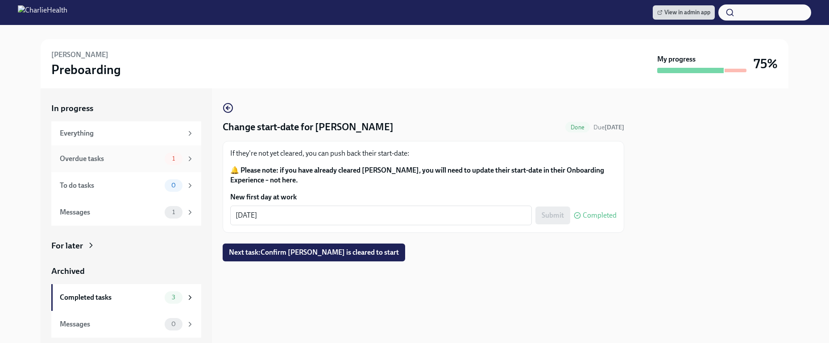
click at [178, 158] on span "1" at bounding box center [173, 158] width 13 height 7
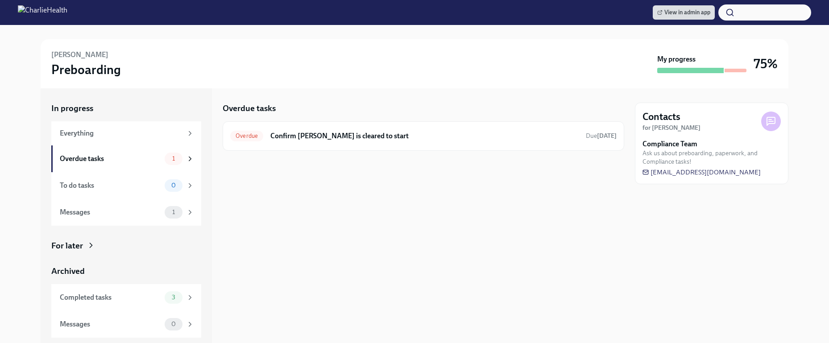
click at [315, 117] on div "Overdue tasks Overdue Confirm [PERSON_NAME] is cleared to start Due [DATE]" at bounding box center [424, 127] width 402 height 48
click at [318, 138] on h6 "Confirm [PERSON_NAME] is cleared to start" at bounding box center [424, 136] width 308 height 10
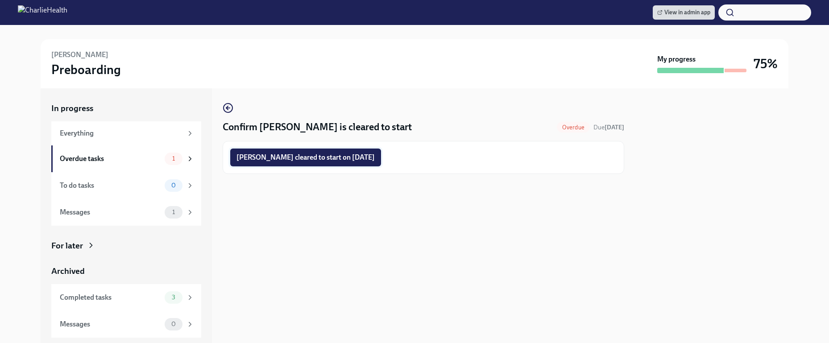
click at [343, 160] on span "[PERSON_NAME] cleared to start on [DATE]" at bounding box center [305, 157] width 138 height 9
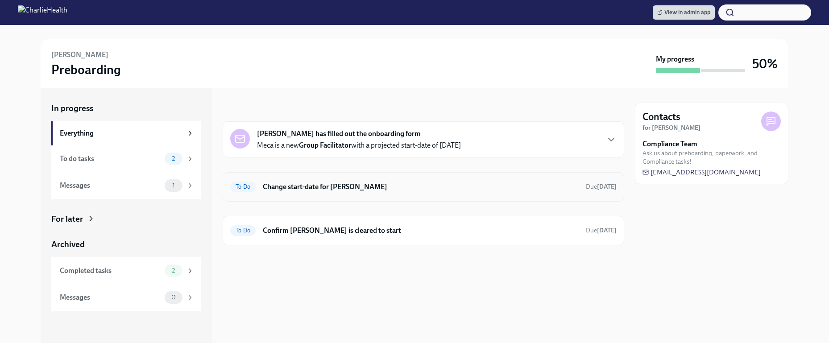
click at [470, 188] on h6 "Change start-date for Meca Hampton" at bounding box center [421, 187] width 316 height 10
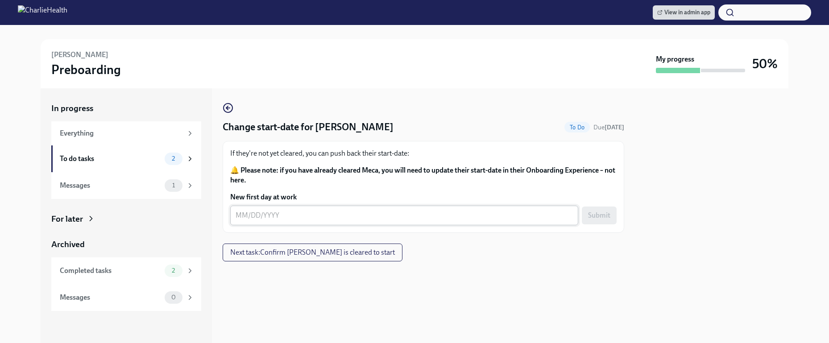
click at [405, 213] on textarea "New first day at work" at bounding box center [404, 215] width 337 height 11
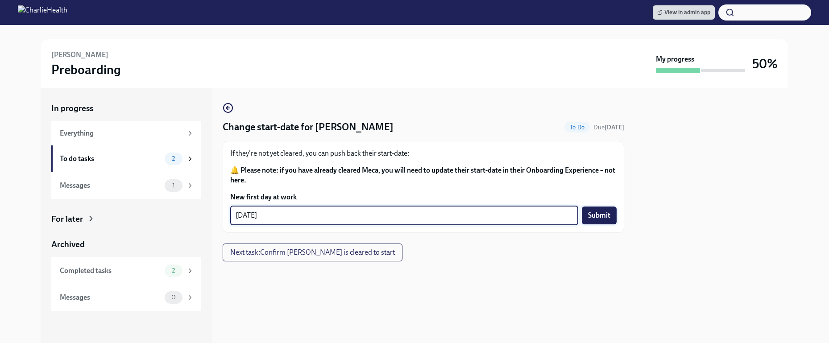
type textarea "09/02/2025"
click at [594, 218] on span "Submit" at bounding box center [599, 215] width 22 height 9
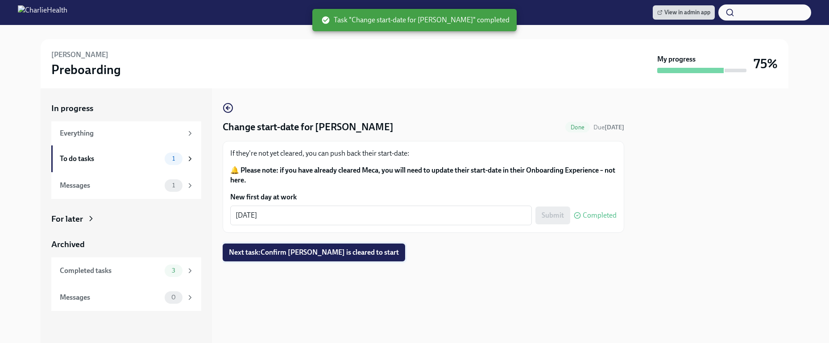
click at [355, 249] on span "Next task : Confirm Meca Hampton is cleared to start" at bounding box center [314, 252] width 170 height 9
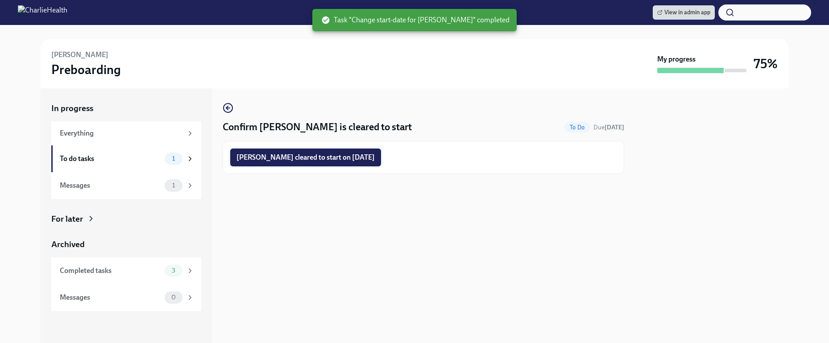
click at [348, 155] on span "Meca Hampton cleared to start on 09/02/2025" at bounding box center [305, 157] width 138 height 9
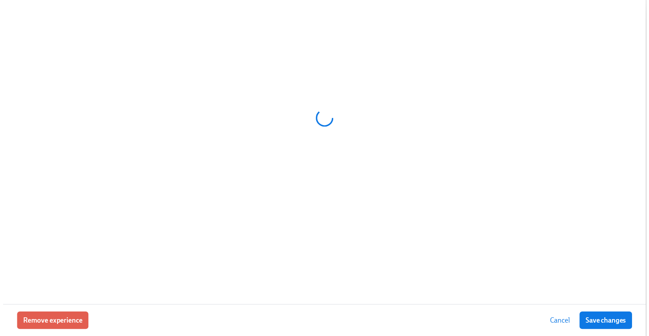
scroll to position [0, 10570]
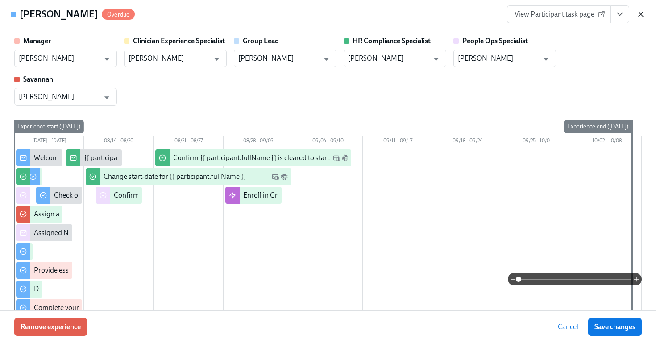
click at [640, 16] on icon "button" at bounding box center [640, 14] width 9 height 9
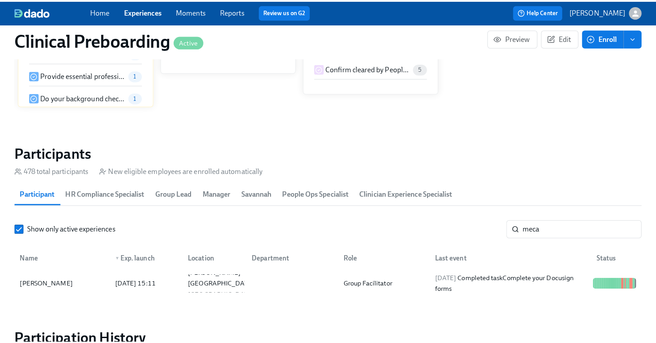
scroll to position [888, 0]
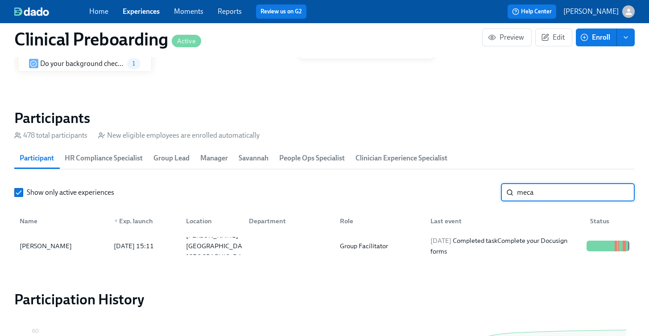
click at [524, 198] on input "meca" at bounding box center [576, 193] width 118 height 18
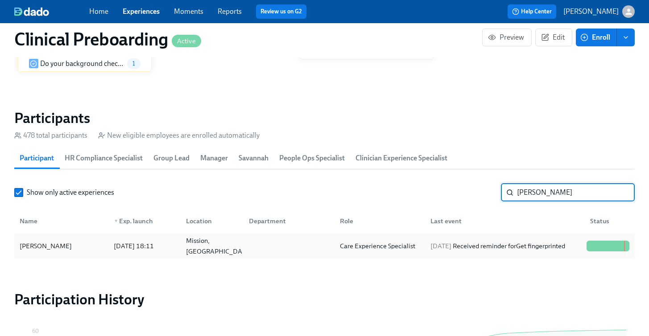
type input "morgan"
click at [41, 243] on div "Morgan Taylor" at bounding box center [45, 246] width 59 height 11
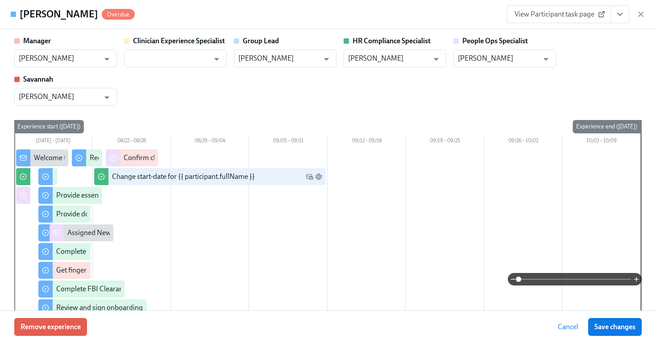
click at [565, 9] on link "View Participant task page" at bounding box center [559, 14] width 104 height 18
click at [600, 13] on icon at bounding box center [601, 14] width 7 height 7
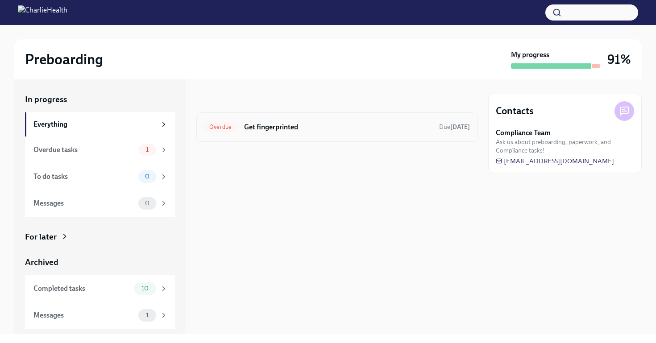
click at [301, 119] on div "Overdue Get fingerprinted Due [DATE]" at bounding box center [336, 126] width 281 height 29
click at [299, 130] on h6 "Get fingerprinted" at bounding box center [338, 127] width 188 height 10
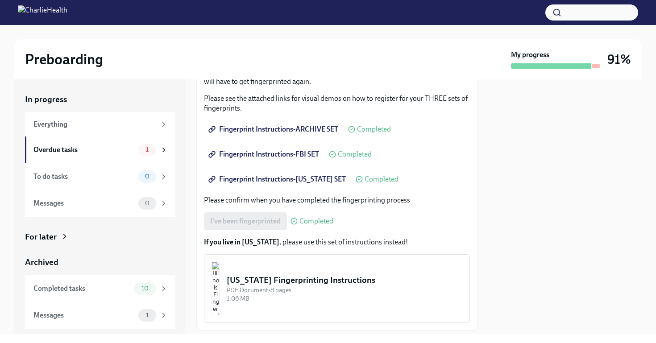
scroll to position [171, 0]
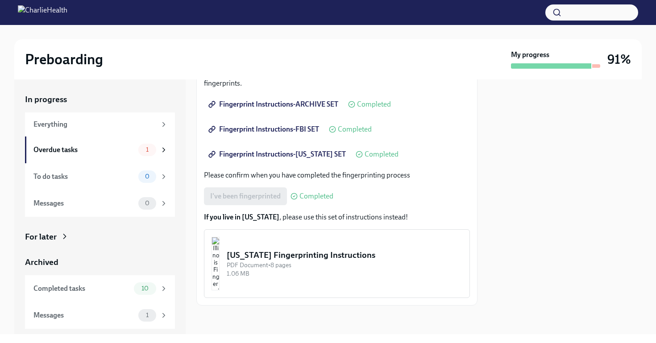
click at [288, 247] on button "[US_STATE] Fingerprinting Instructions PDF Document • 8 pages 1.06 MB" at bounding box center [337, 263] width 266 height 69
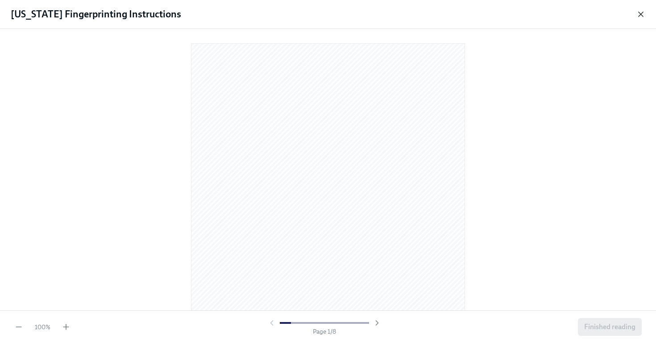
click at [642, 18] on icon "button" at bounding box center [640, 14] width 9 height 9
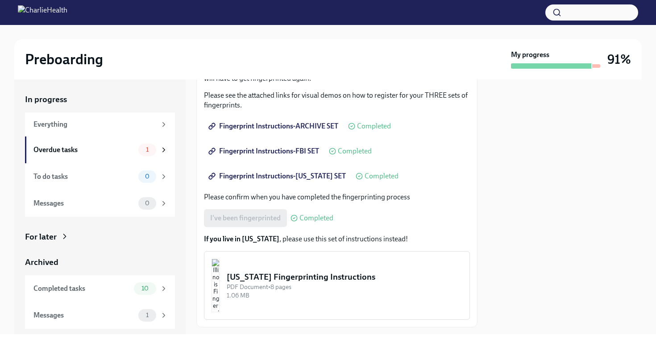
scroll to position [156, 0]
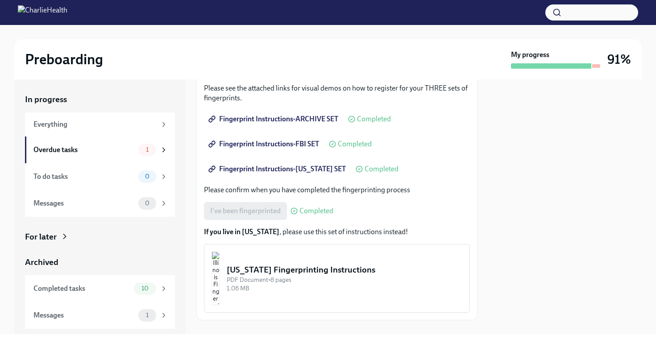
click at [369, 263] on button "[US_STATE] Fingerprinting Instructions PDF Document • 8 pages 1.06 MB" at bounding box center [337, 278] width 266 height 69
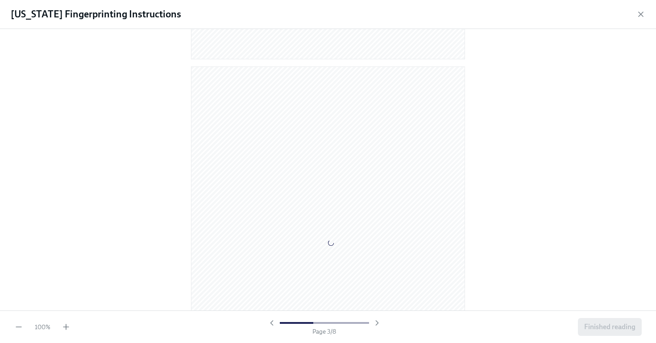
scroll to position [2617, 0]
click at [617, 327] on span "Finished reading" at bounding box center [609, 327] width 51 height 9
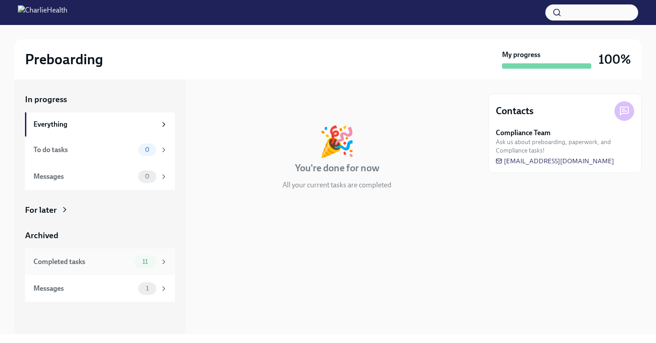
click at [128, 265] on div "Completed tasks" at bounding box center [81, 262] width 97 height 10
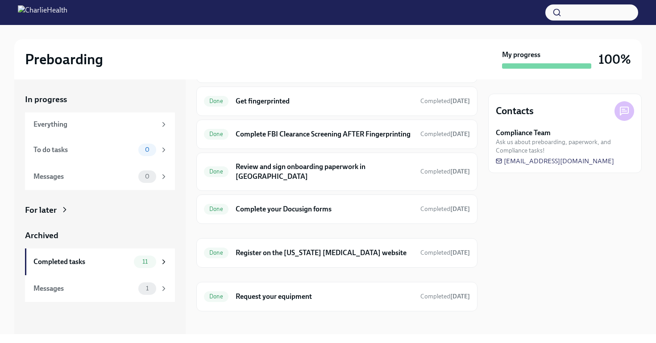
scroll to position [196, 0]
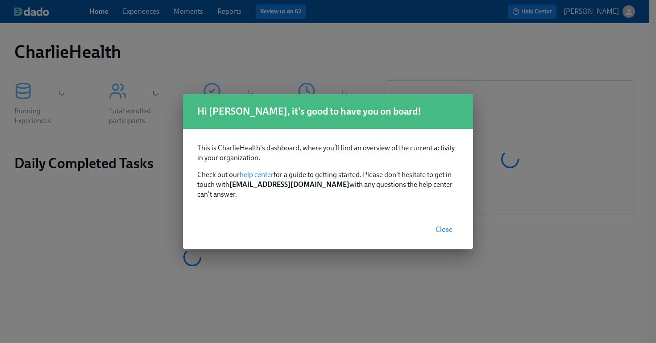
click at [445, 232] on button "Close" at bounding box center [443, 230] width 29 height 18
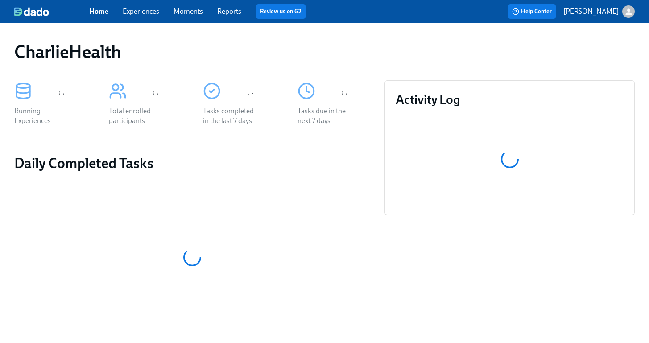
click at [134, 12] on link "Experiences" at bounding box center [141, 11] width 37 height 8
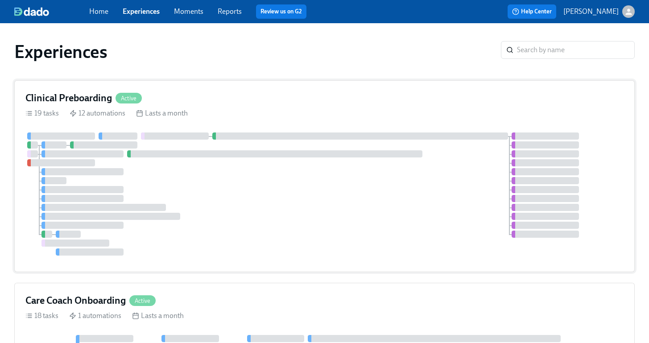
click at [434, 180] on div at bounding box center [324, 194] width 598 height 123
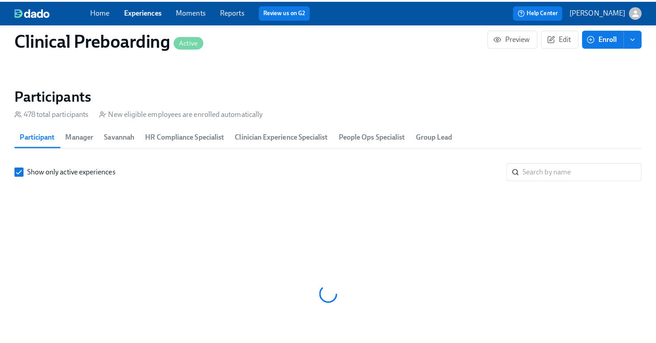
scroll to position [0, 10570]
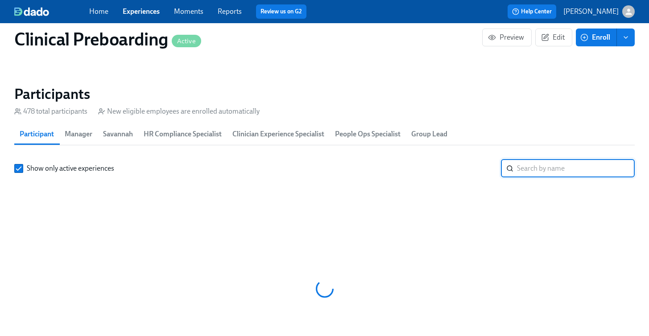
click at [549, 162] on input "search" at bounding box center [576, 169] width 118 height 18
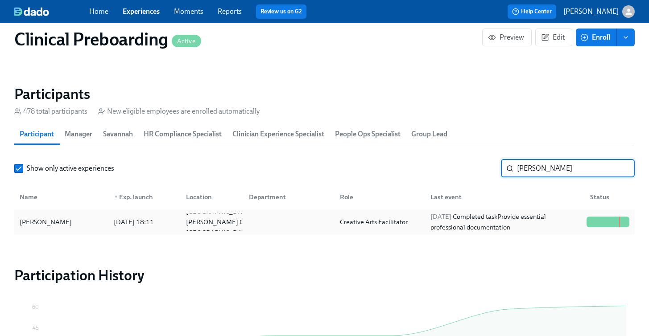
type input "sadie potter"
click at [63, 231] on div "[PERSON_NAME]" at bounding box center [61, 222] width 91 height 18
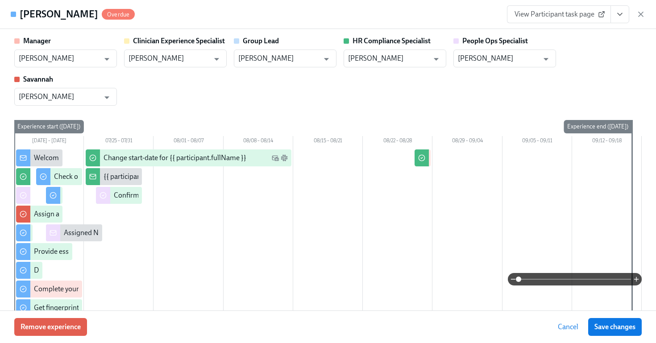
click at [618, 18] on icon "View task page" at bounding box center [619, 14] width 9 height 9
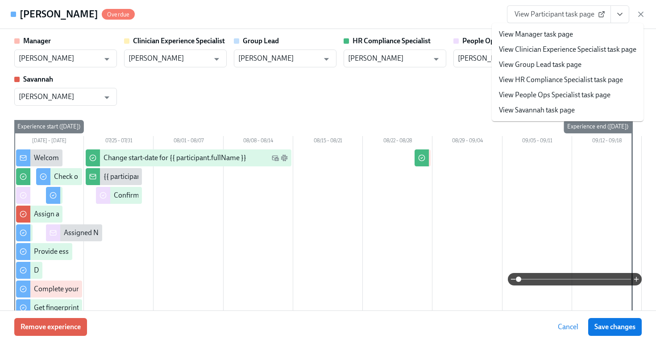
click at [556, 80] on link "View HR Compliance Specialist task page" at bounding box center [561, 80] width 124 height 10
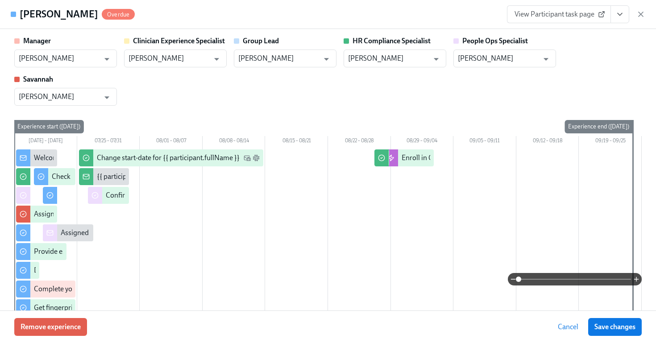
scroll to position [0, 11215]
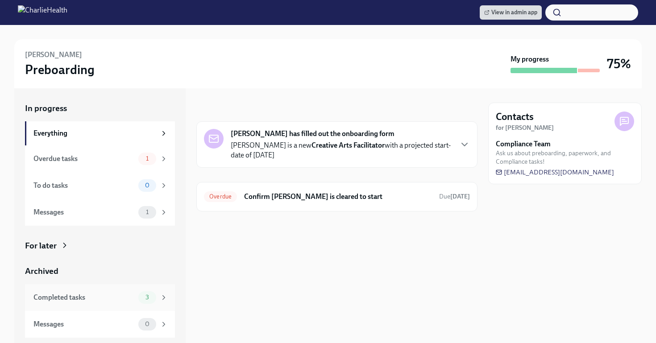
click at [133, 302] on div "Completed tasks" at bounding box center [83, 298] width 101 height 10
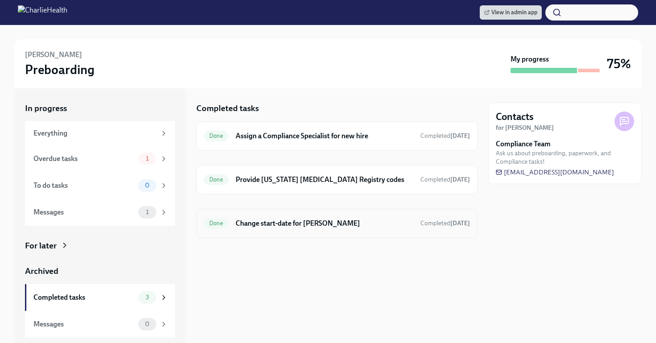
click at [278, 229] on div "Done Change start-date for [PERSON_NAME] Completed [DATE]" at bounding box center [337, 223] width 266 height 14
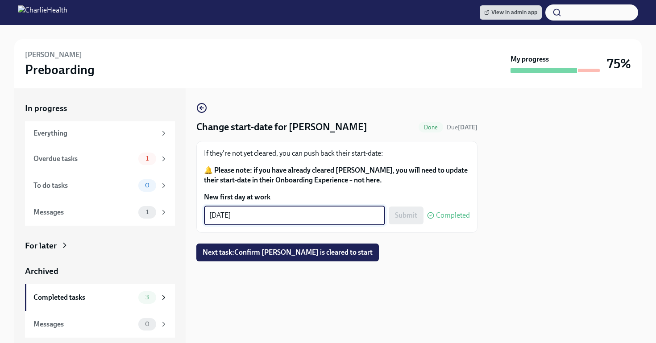
click at [263, 213] on textarea "[DATE]" at bounding box center [294, 215] width 170 height 11
click at [147, 132] on div "Everything" at bounding box center [94, 133] width 123 height 10
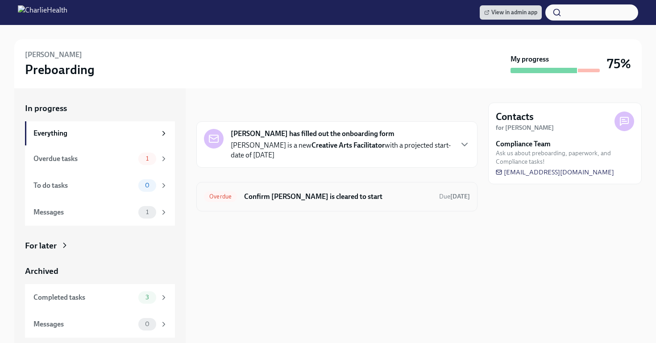
click at [210, 185] on div "Overdue Confirm [PERSON_NAME] is cleared to start Due [DATE]" at bounding box center [336, 196] width 281 height 29
click at [324, 193] on h6 "Confirm [PERSON_NAME] is cleared to start" at bounding box center [338, 197] width 188 height 10
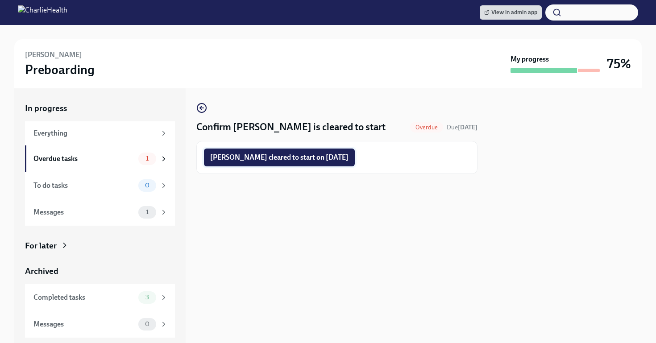
click at [308, 159] on span "[PERSON_NAME] cleared to start on [DATE]" at bounding box center [279, 157] width 138 height 9
